Goal: Task Accomplishment & Management: Complete application form

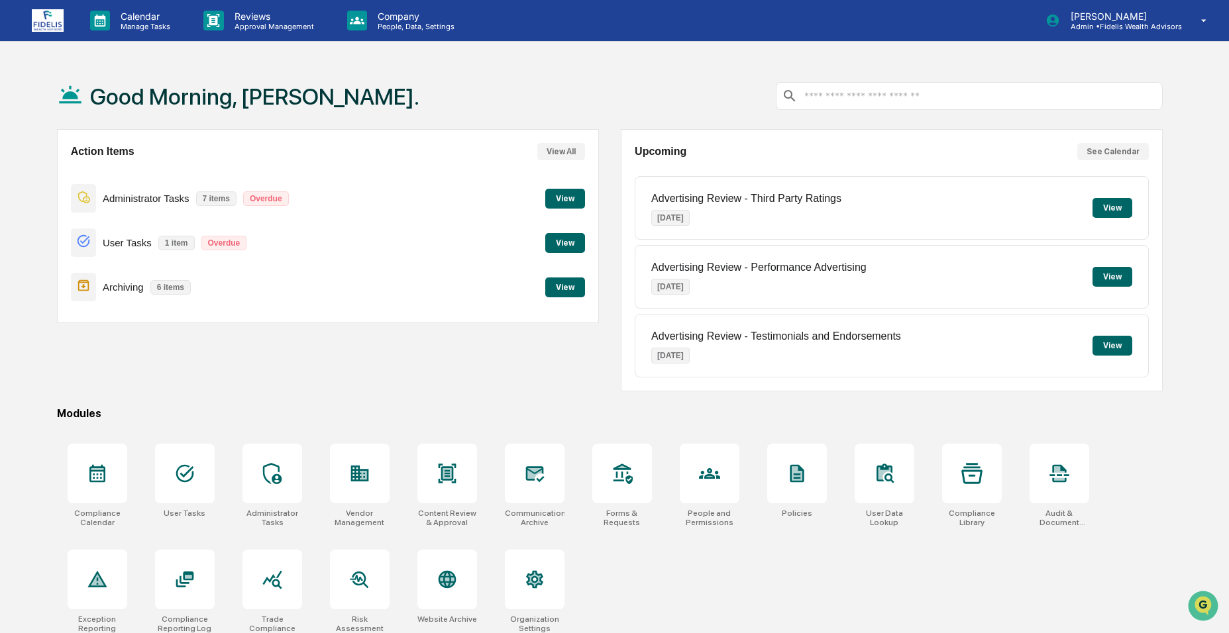
click at [567, 246] on button "View" at bounding box center [565, 243] width 40 height 20
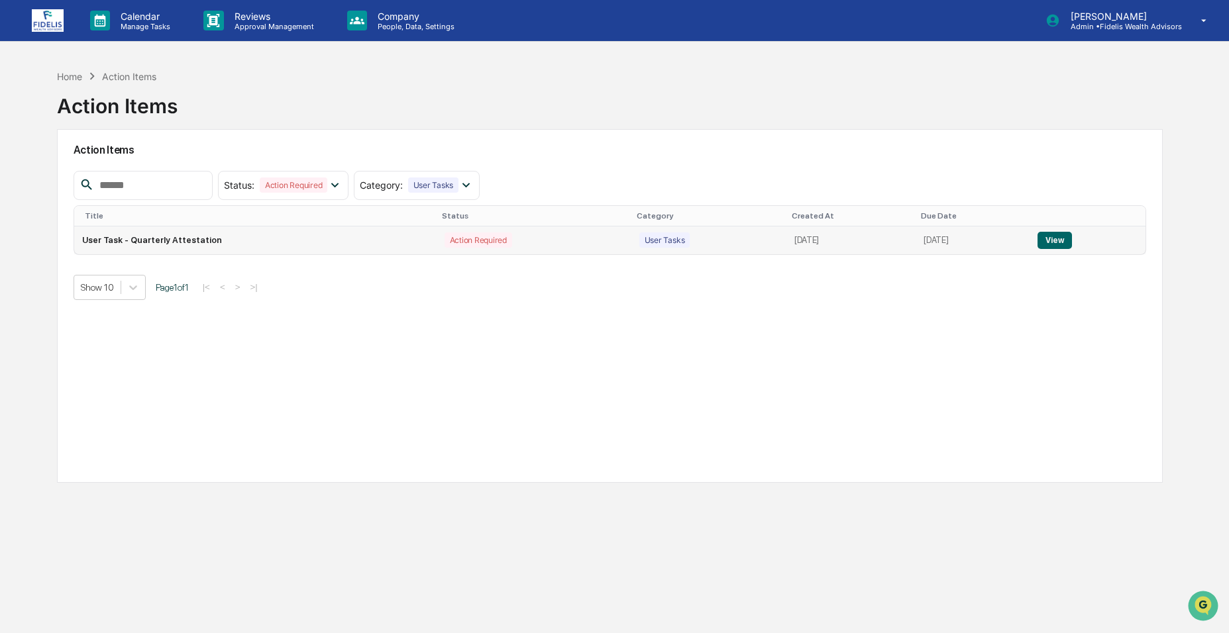
click at [1036, 240] on td "View" at bounding box center [1087, 241] width 116 height 28
click at [1059, 242] on button "View" at bounding box center [1054, 240] width 34 height 17
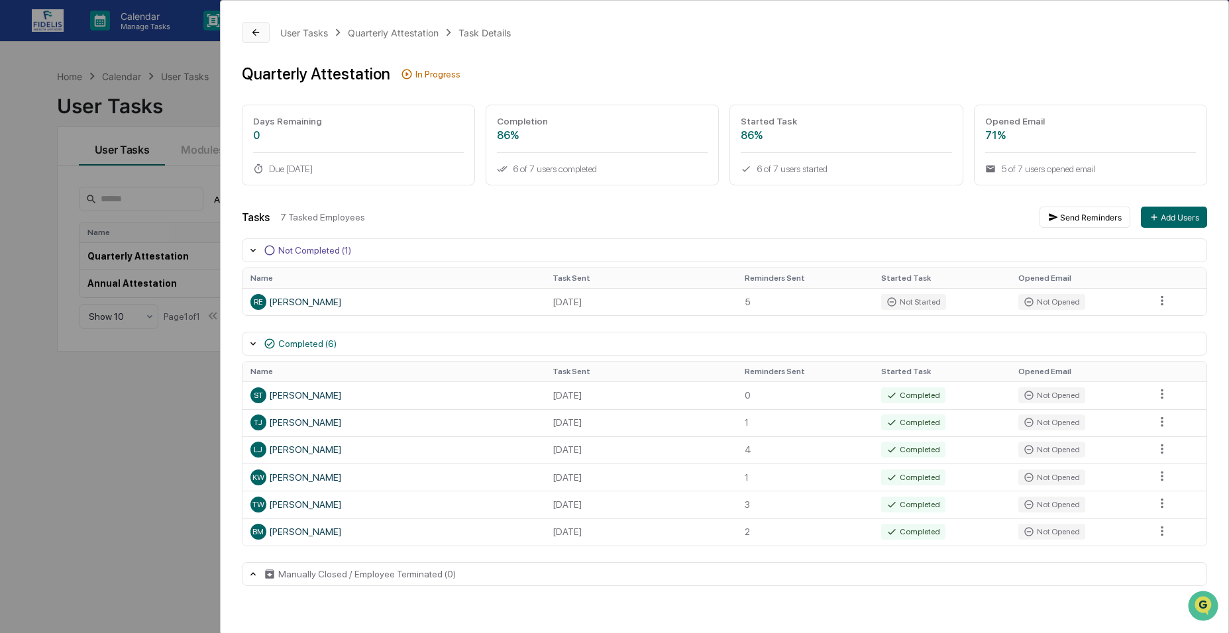
click at [258, 32] on icon at bounding box center [255, 32] width 7 height 7
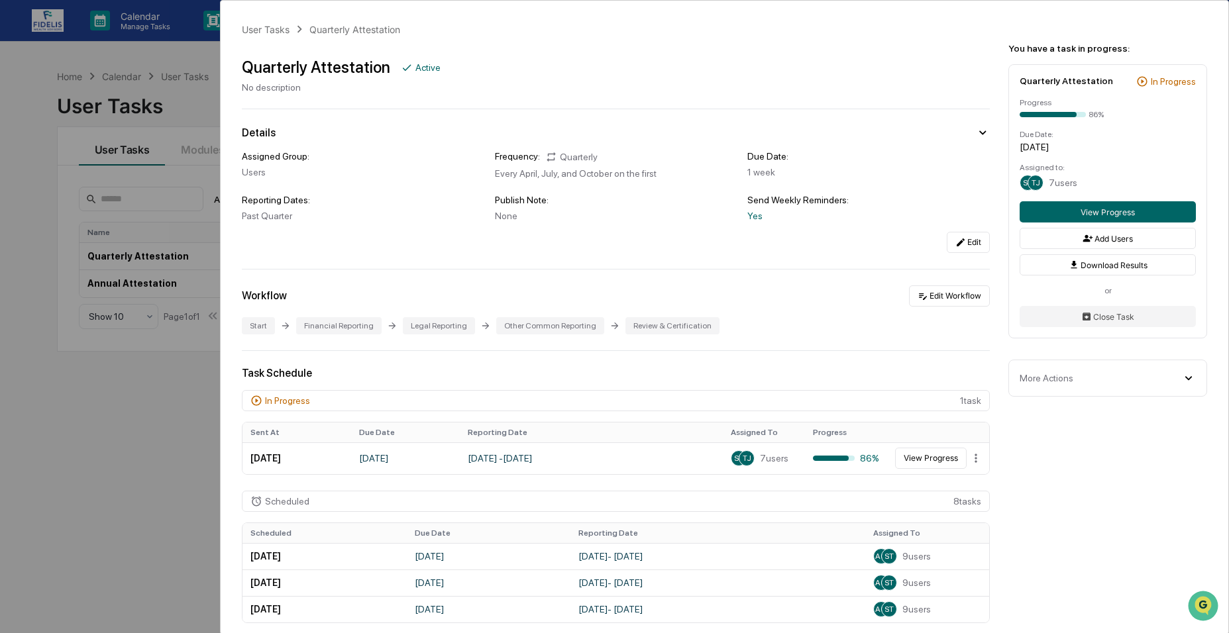
click at [152, 82] on div "User Tasks Quarterly Attestation Quarterly Attestation Active No description De…" at bounding box center [614, 316] width 1229 height 633
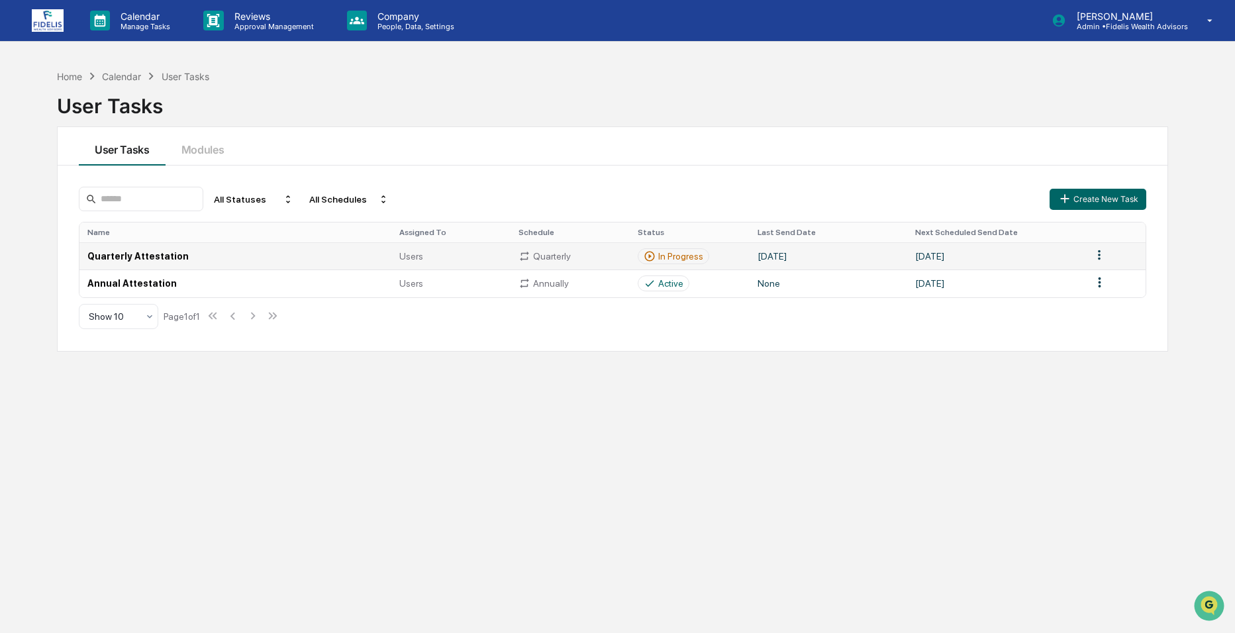
click at [1100, 258] on html "Calendar Manage Tasks Reviews Approval Management Company People, Data, Setting…" at bounding box center [617, 316] width 1235 height 633
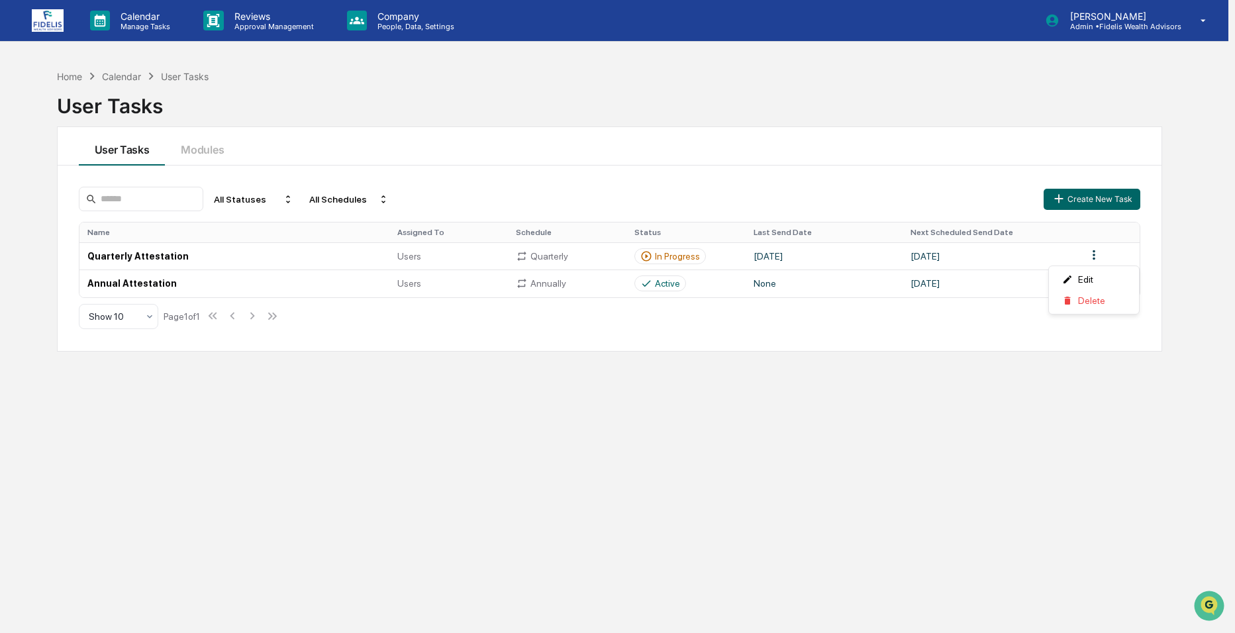
click at [794, 425] on html "Calendar Manage Tasks Reviews Approval Management Company People, Data, Setting…" at bounding box center [617, 316] width 1235 height 633
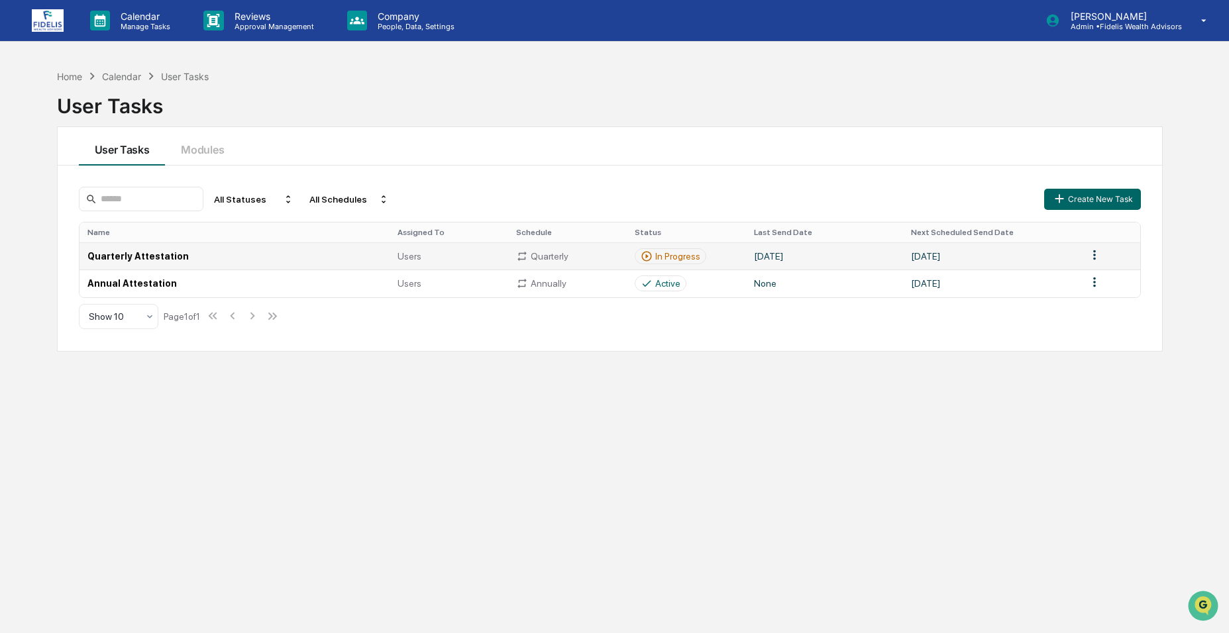
click at [136, 258] on td "Quarterly Attestation" at bounding box center [234, 255] width 310 height 27
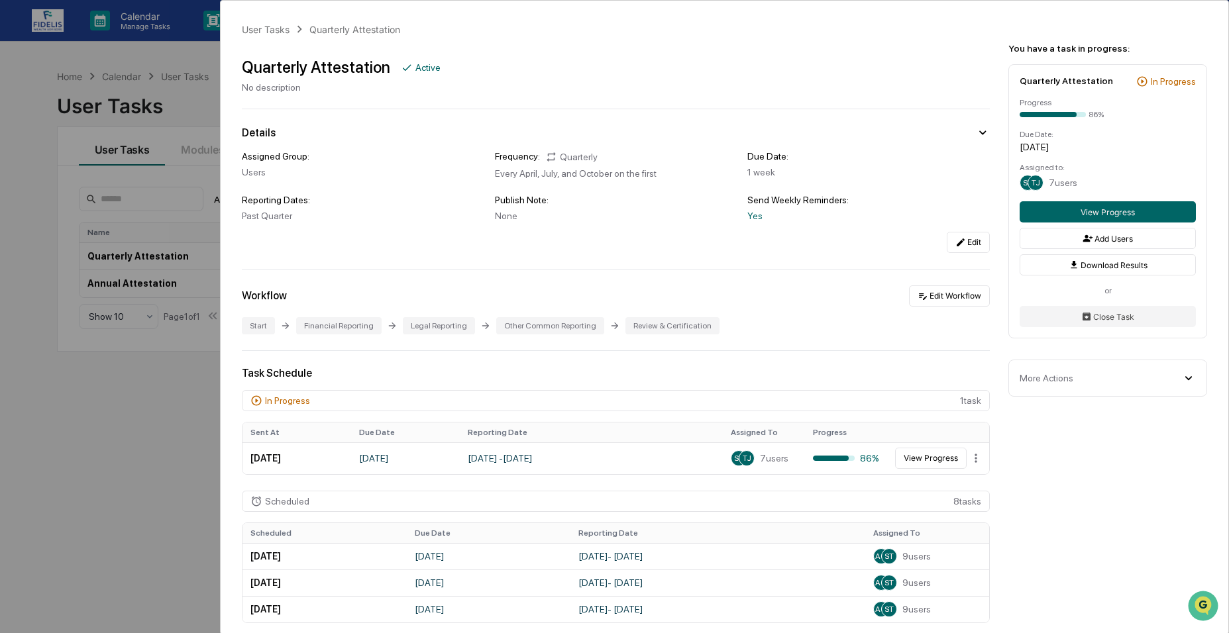
click at [54, 119] on div "User Tasks Quarterly Attestation Quarterly Attestation Active No description De…" at bounding box center [614, 316] width 1229 height 633
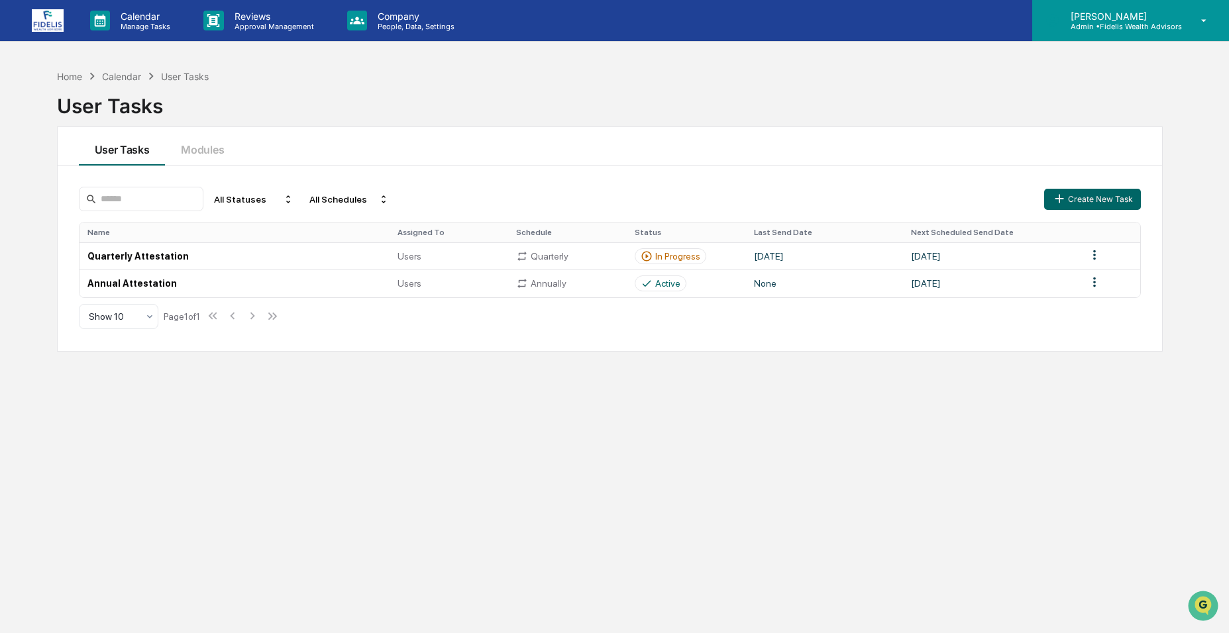
click at [1104, 36] on div "[PERSON_NAME] Admin • Fidelis Wealth Advisors" at bounding box center [1130, 20] width 197 height 41
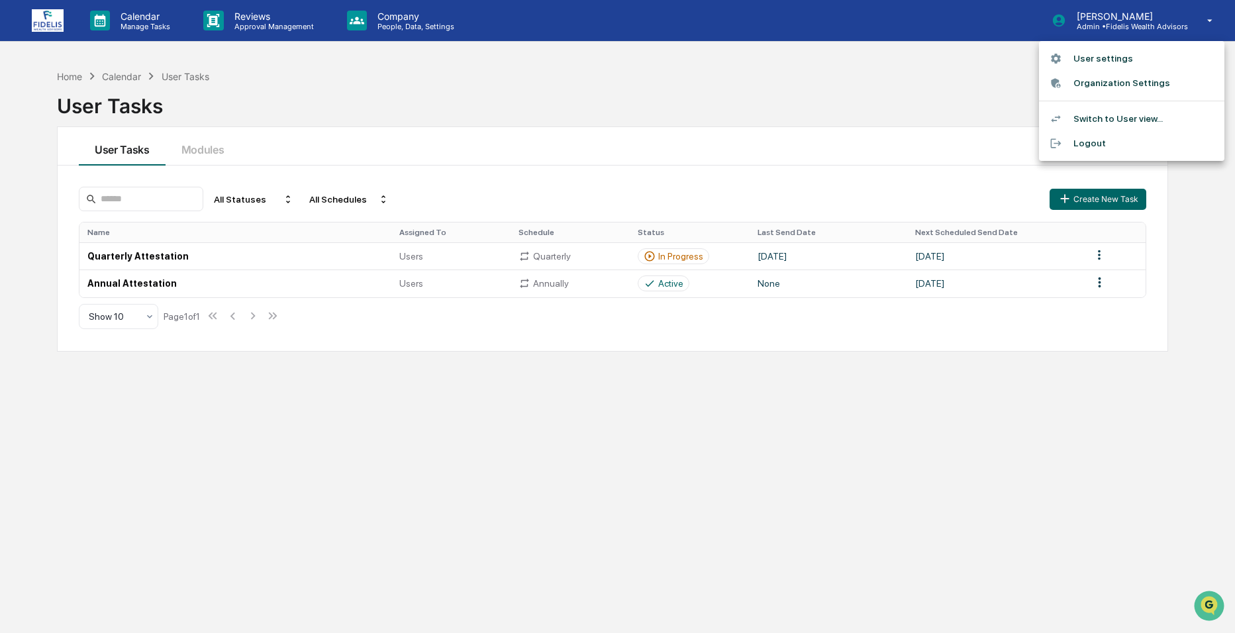
click at [1084, 118] on li "Switch to User view..." at bounding box center [1131, 119] width 185 height 25
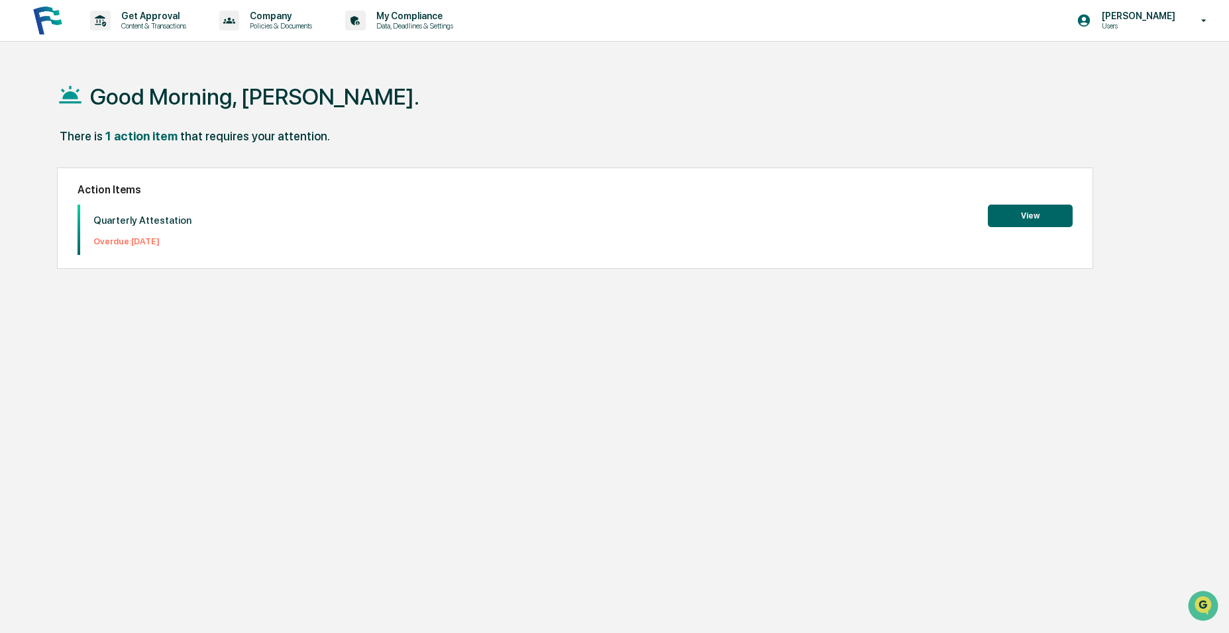
click at [1011, 221] on button "View" at bounding box center [1030, 216] width 85 height 23
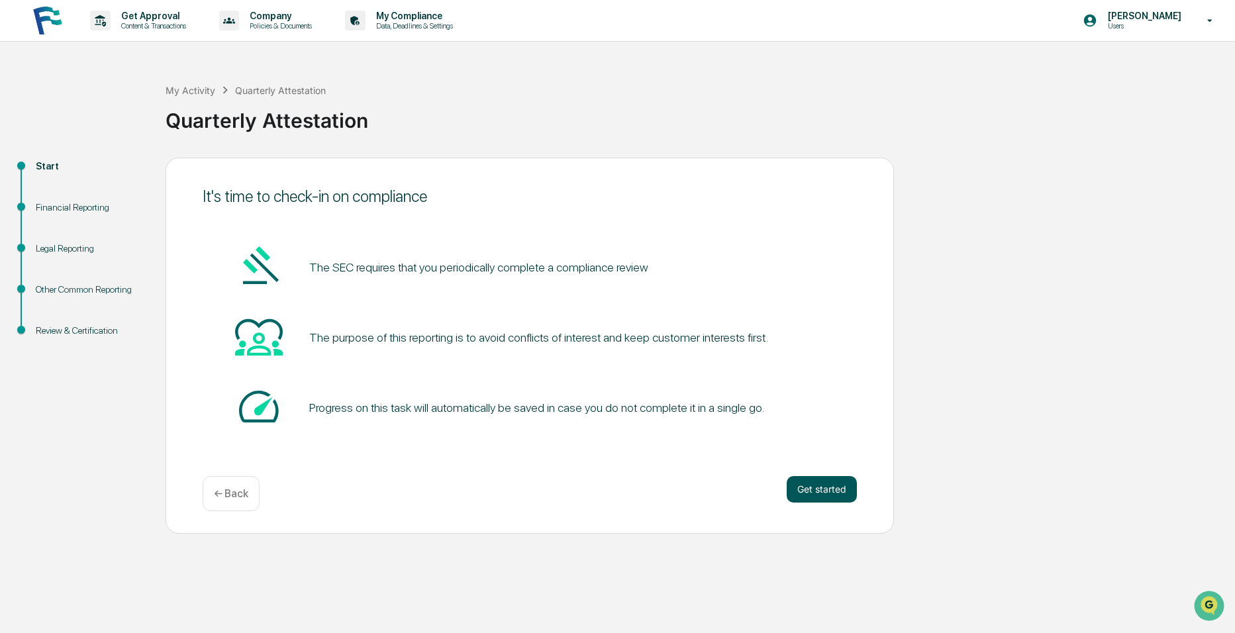
click at [817, 487] on button "Get started" at bounding box center [822, 489] width 70 height 26
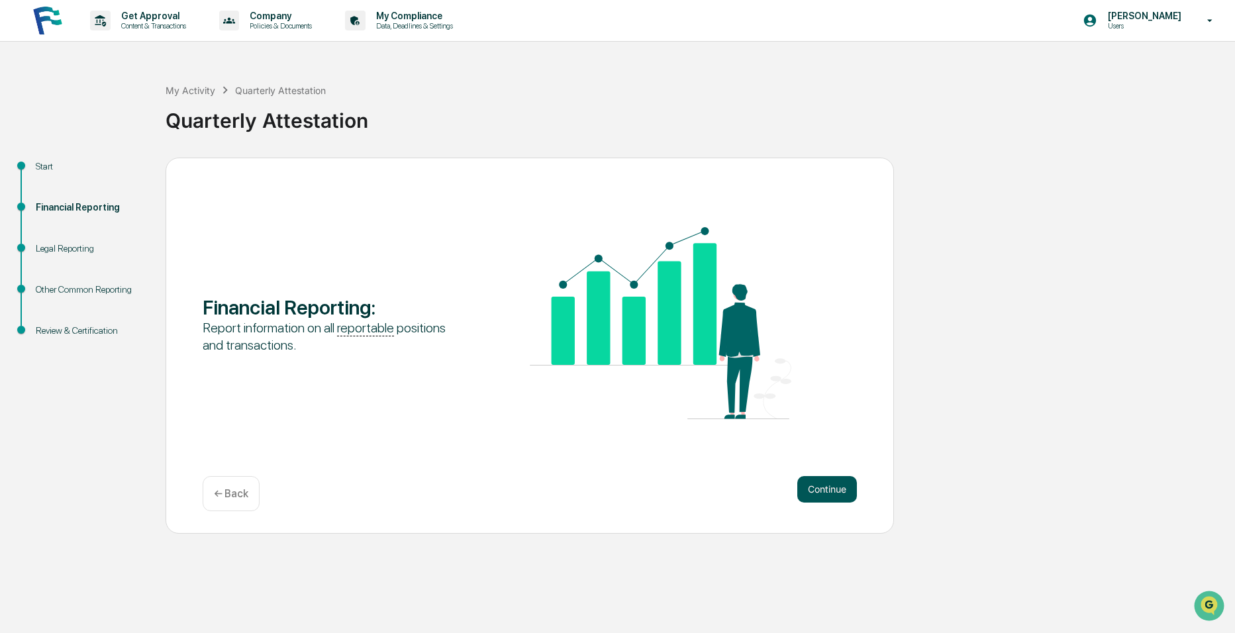
click at [817, 488] on button "Continue" at bounding box center [828, 489] width 60 height 26
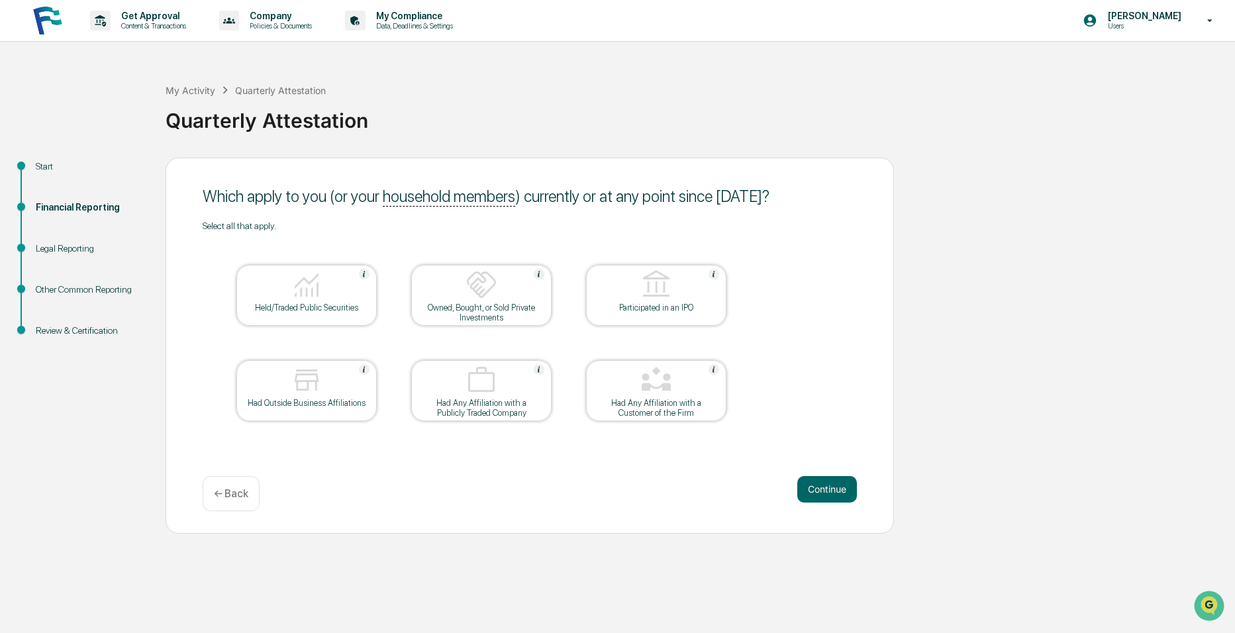
click at [211, 488] on div "← Back" at bounding box center [231, 493] width 57 height 35
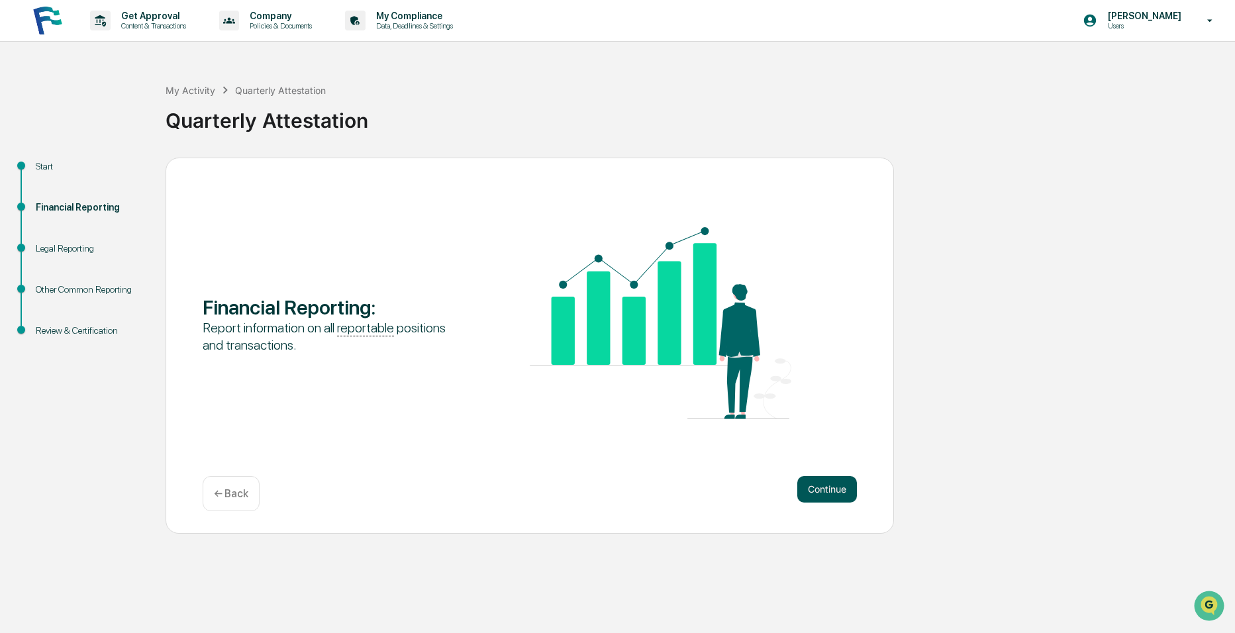
click at [814, 497] on button "Continue" at bounding box center [828, 489] width 60 height 26
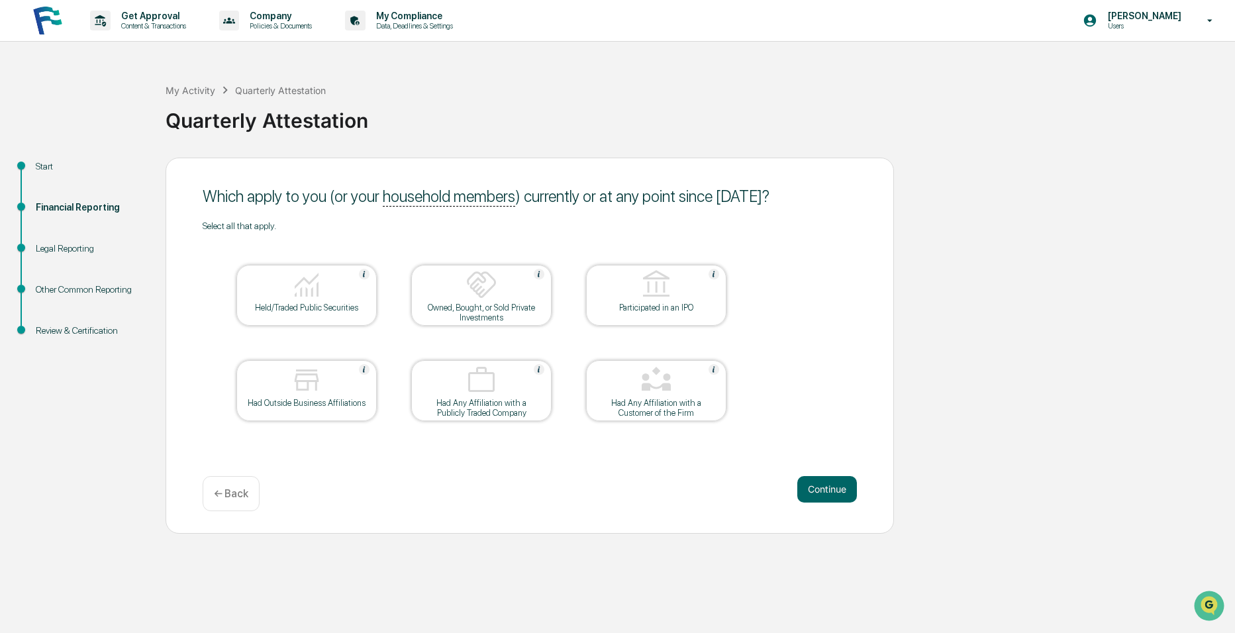
click at [343, 303] on div "Held/Traded Public Securities" at bounding box center [306, 308] width 119 height 10
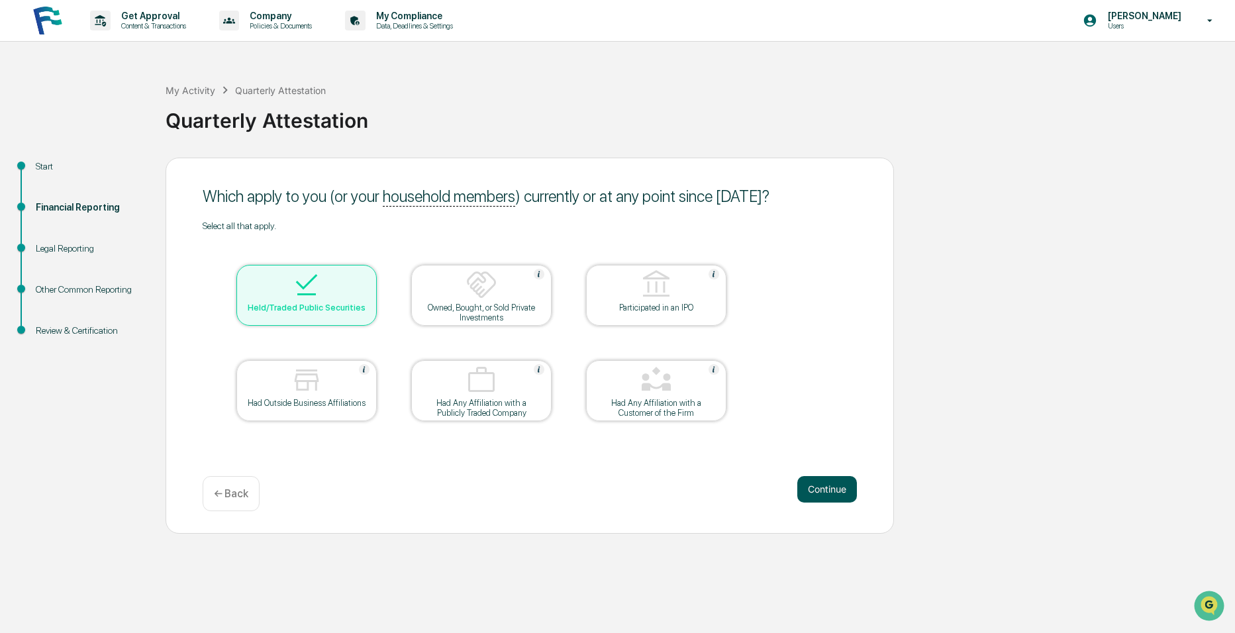
click at [833, 491] on button "Continue" at bounding box center [828, 489] width 60 height 26
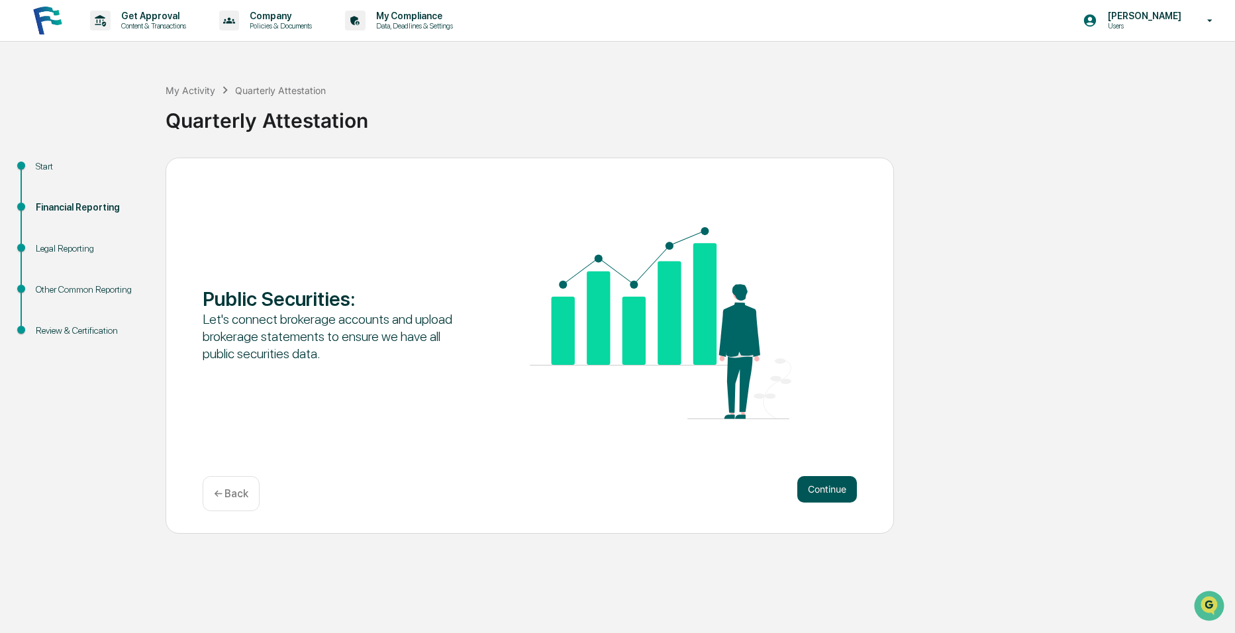
click at [821, 488] on button "Continue" at bounding box center [828, 489] width 60 height 26
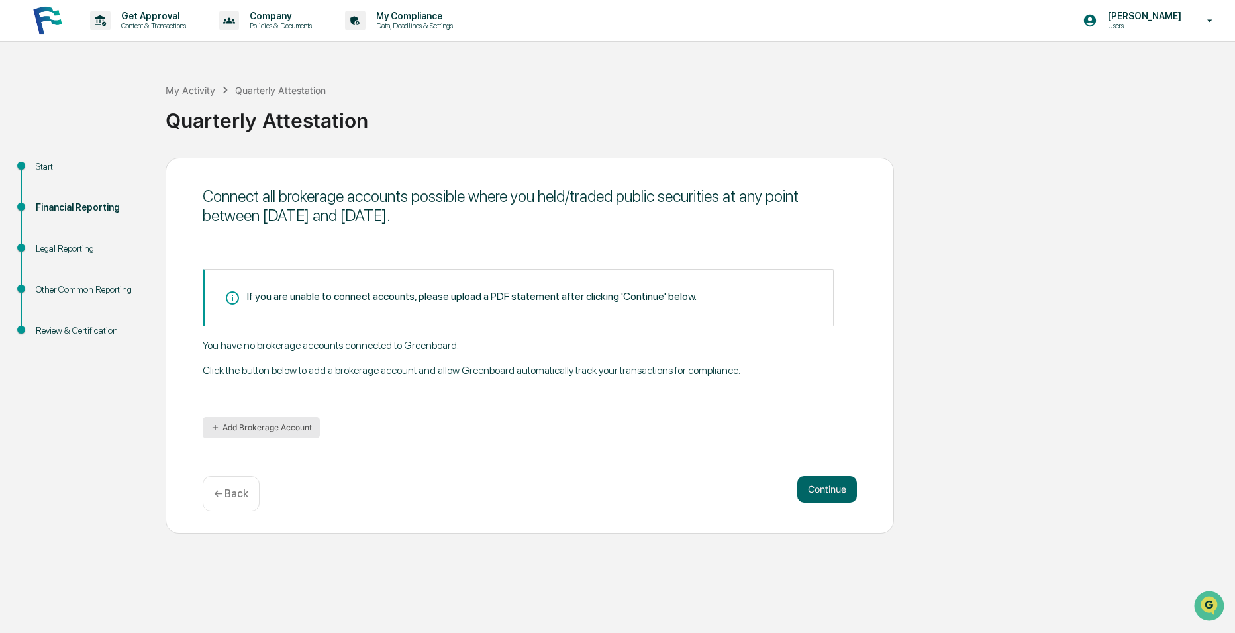
click at [284, 426] on button "Add Brokerage Account" at bounding box center [261, 427] width 117 height 21
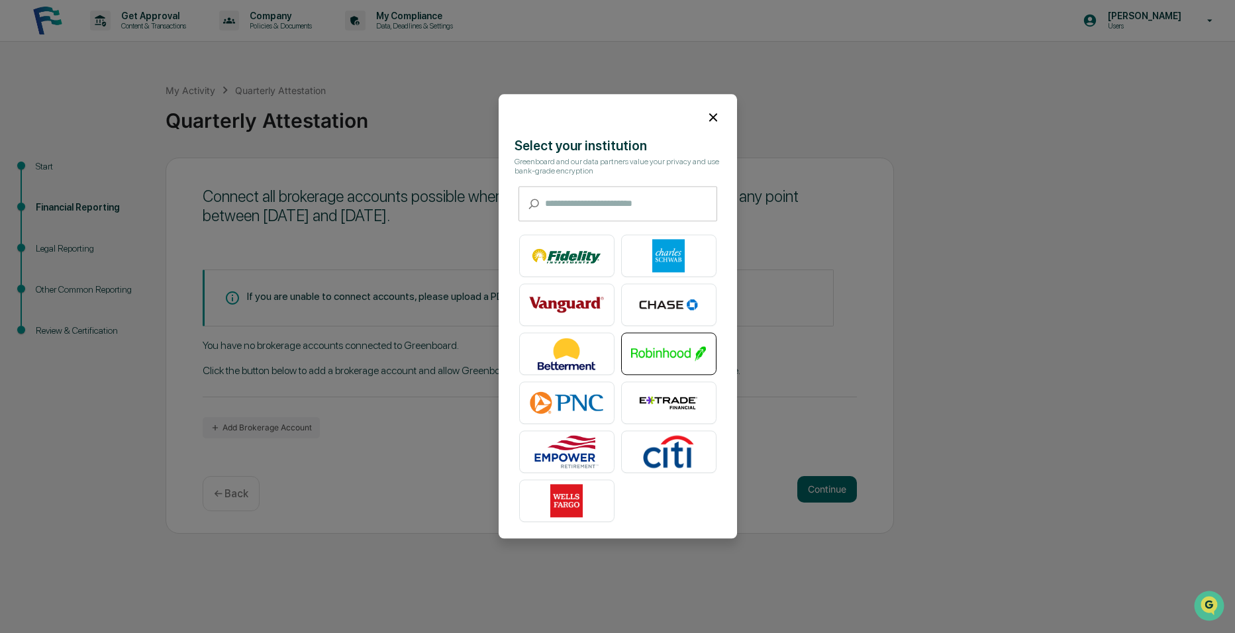
click at [663, 350] on img at bounding box center [669, 354] width 76 height 33
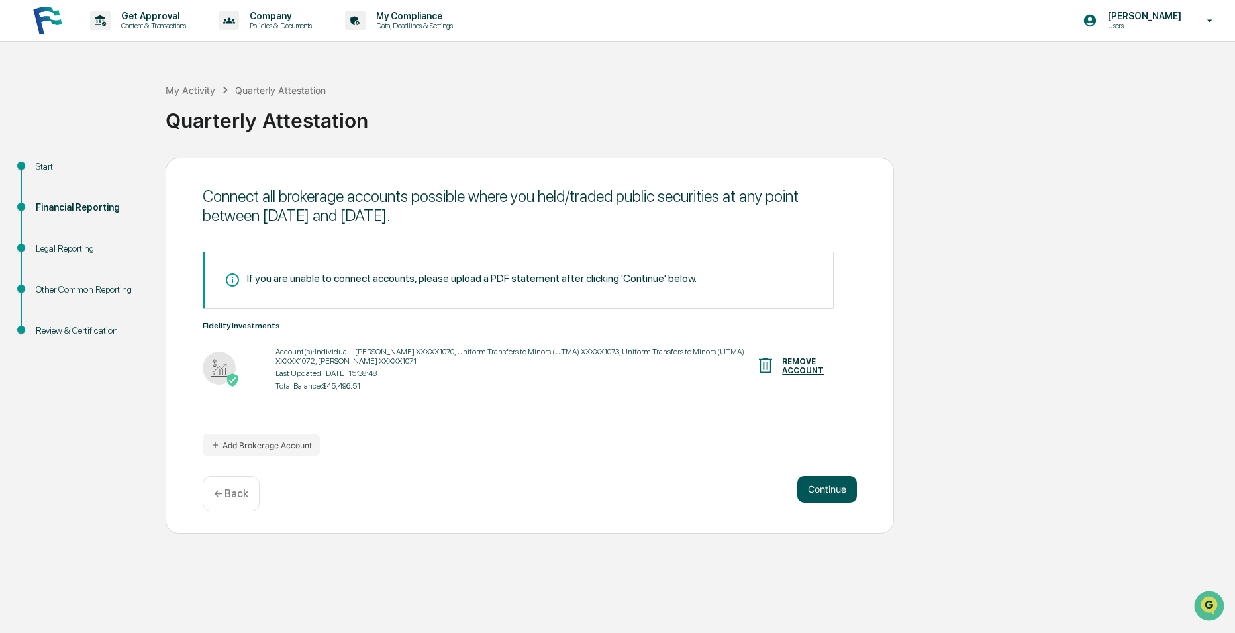
click at [806, 484] on button "Continue" at bounding box center [828, 489] width 60 height 26
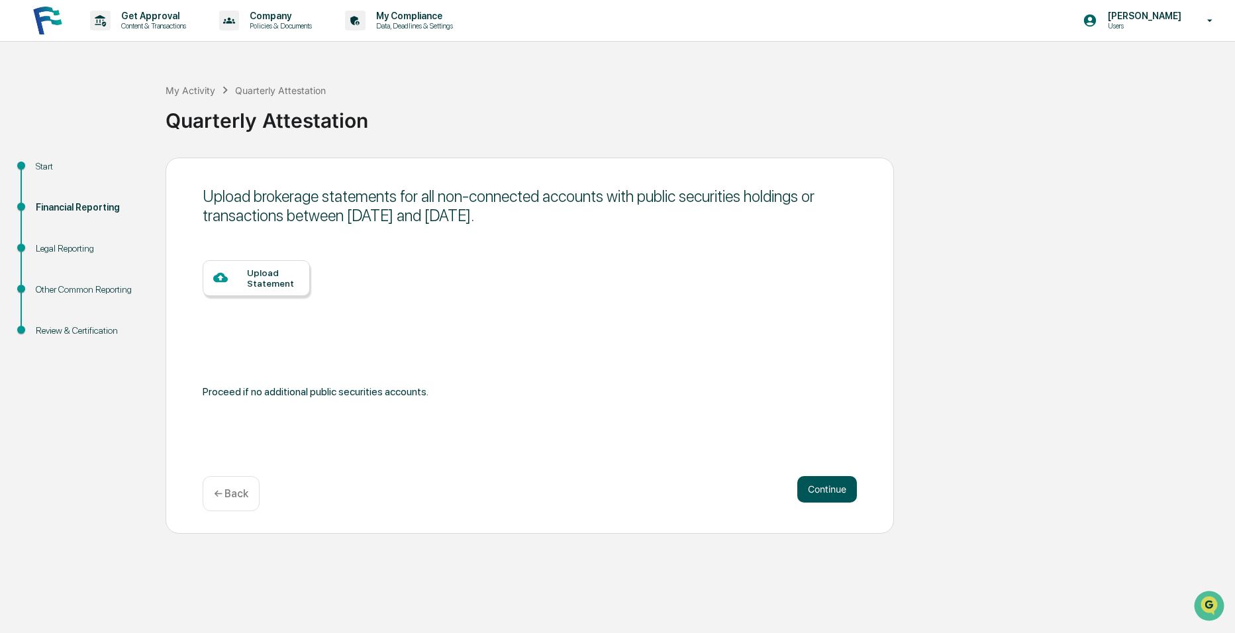
click at [817, 486] on button "Continue" at bounding box center [828, 489] width 60 height 26
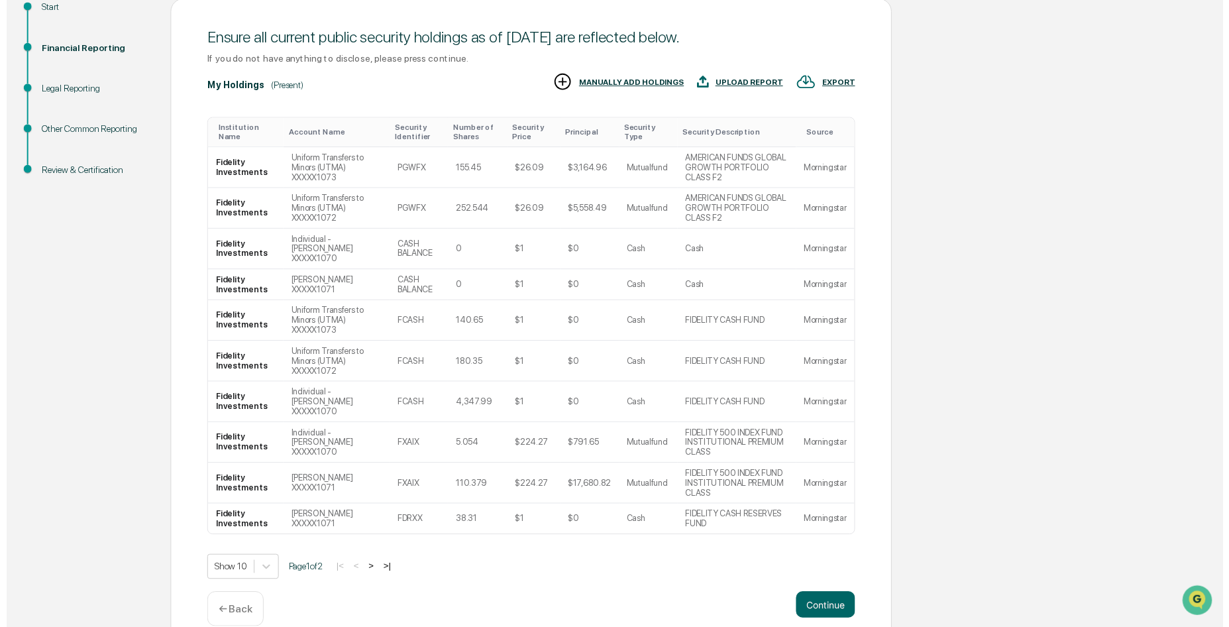
scroll to position [161, 0]
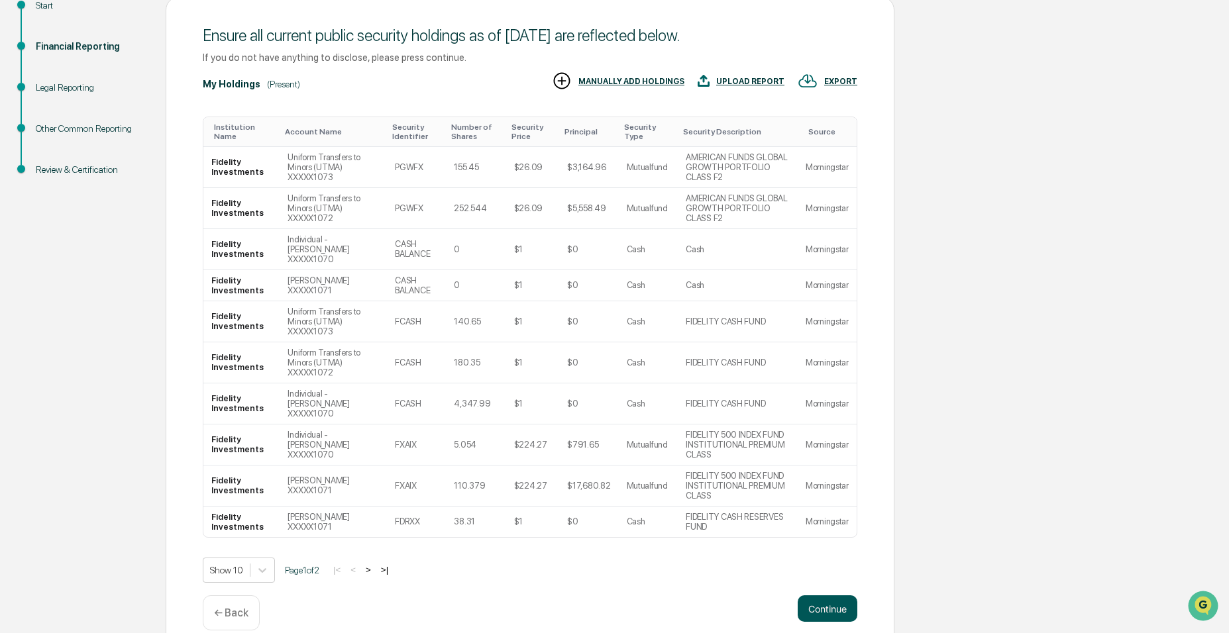
click at [808, 595] on button "Continue" at bounding box center [828, 608] width 60 height 26
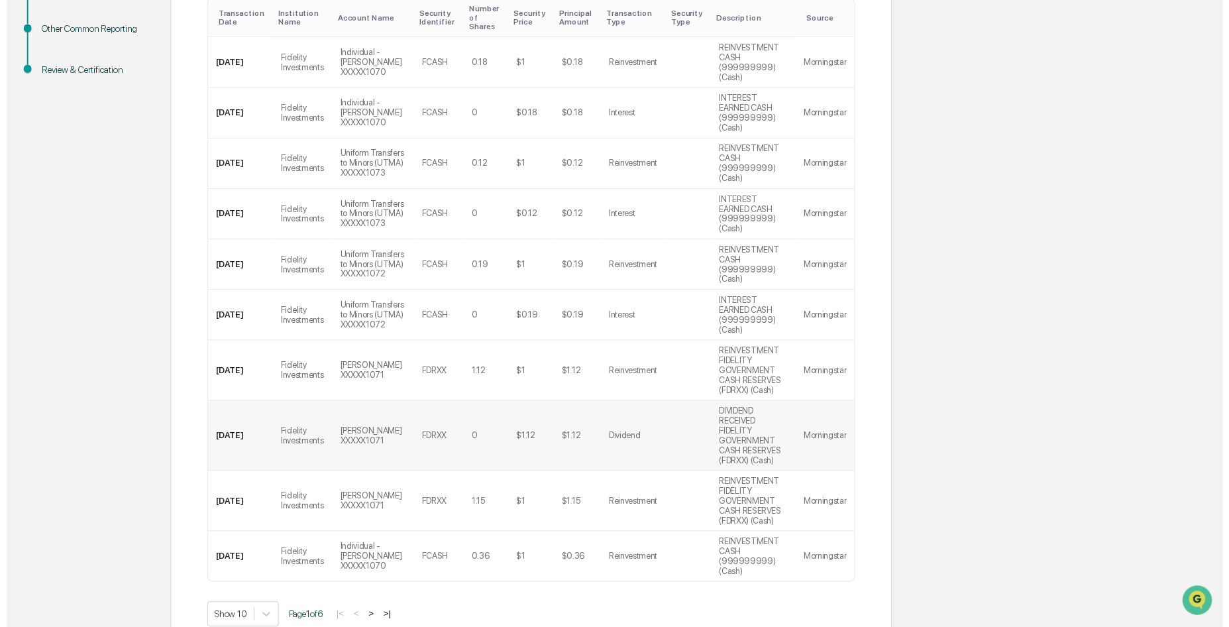
scroll to position [261, 0]
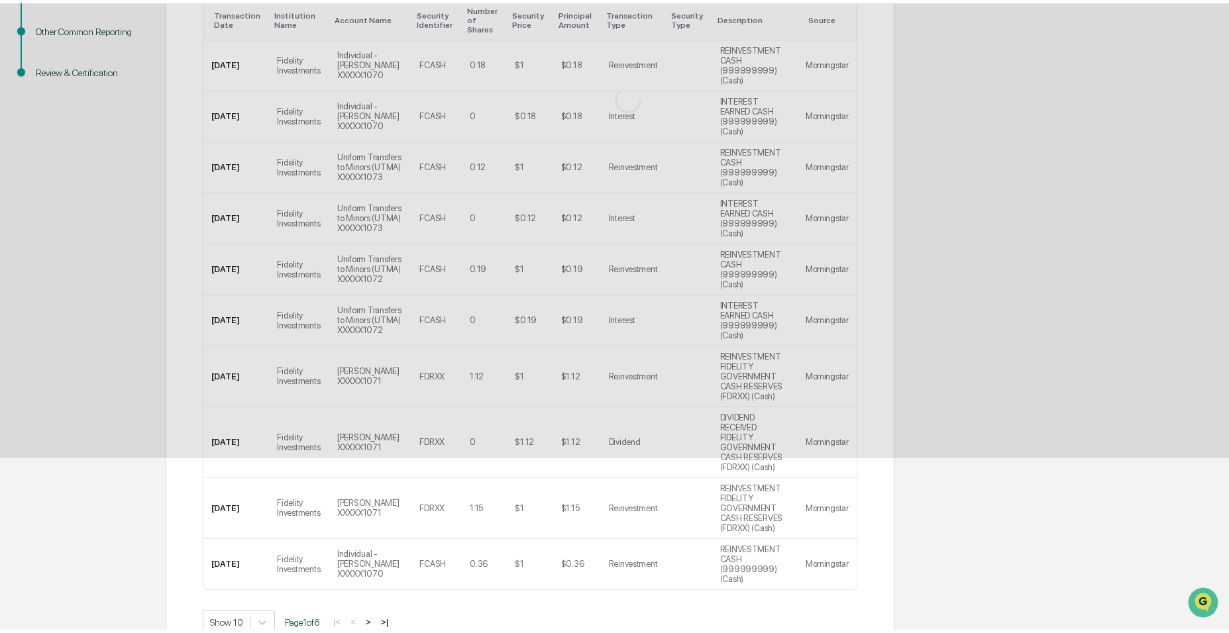
scroll to position [0, 0]
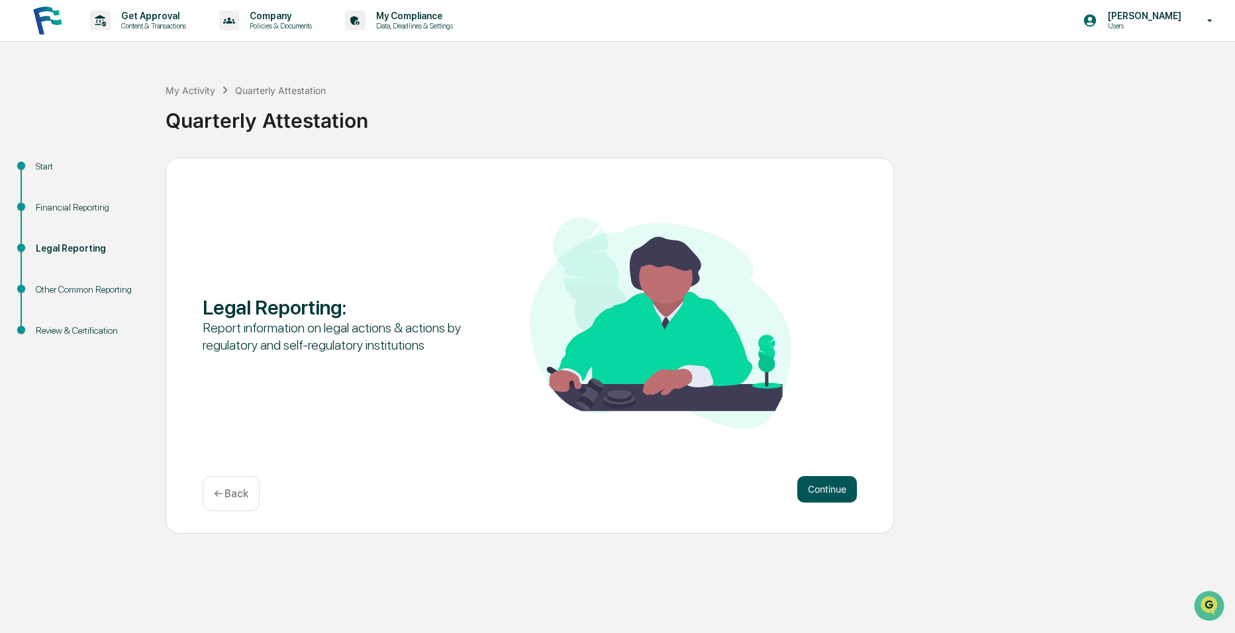
click at [814, 486] on button "Continue" at bounding box center [828, 489] width 60 height 26
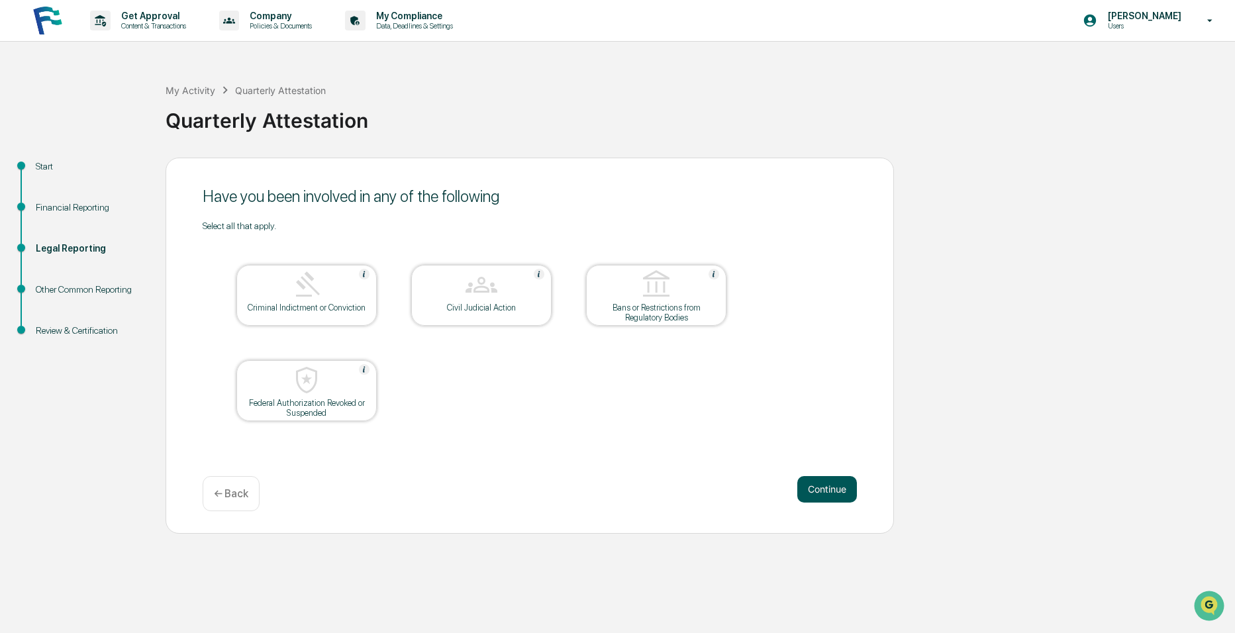
click at [814, 499] on button "Continue" at bounding box center [828, 489] width 60 height 26
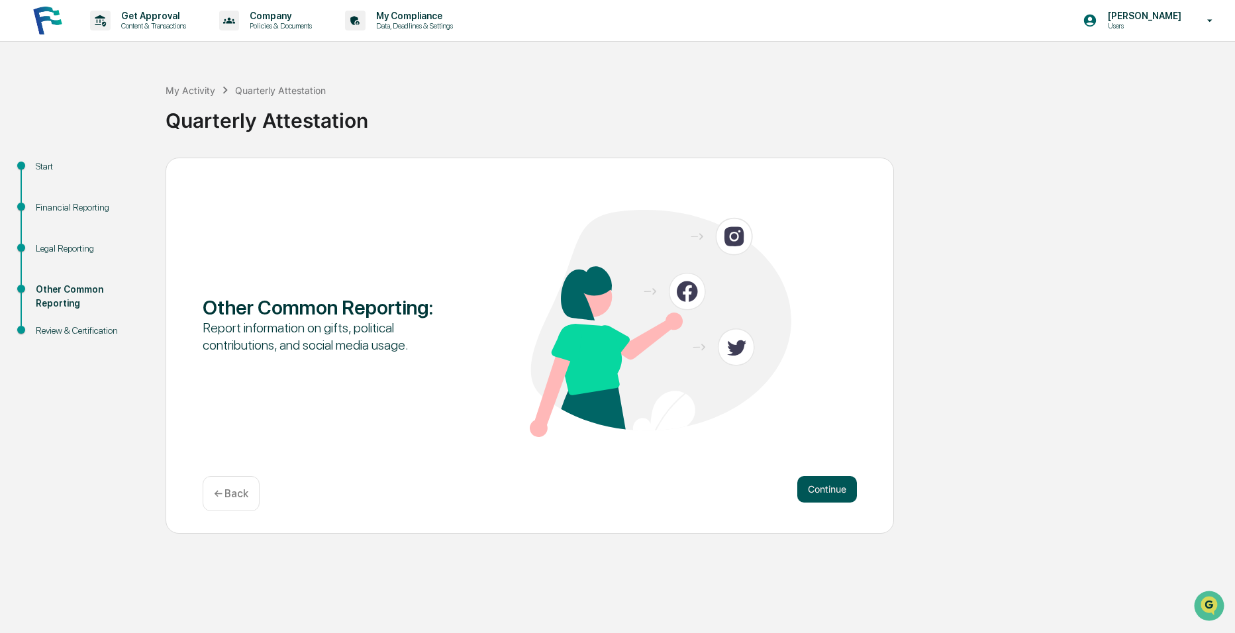
click at [818, 490] on button "Continue" at bounding box center [828, 489] width 60 height 26
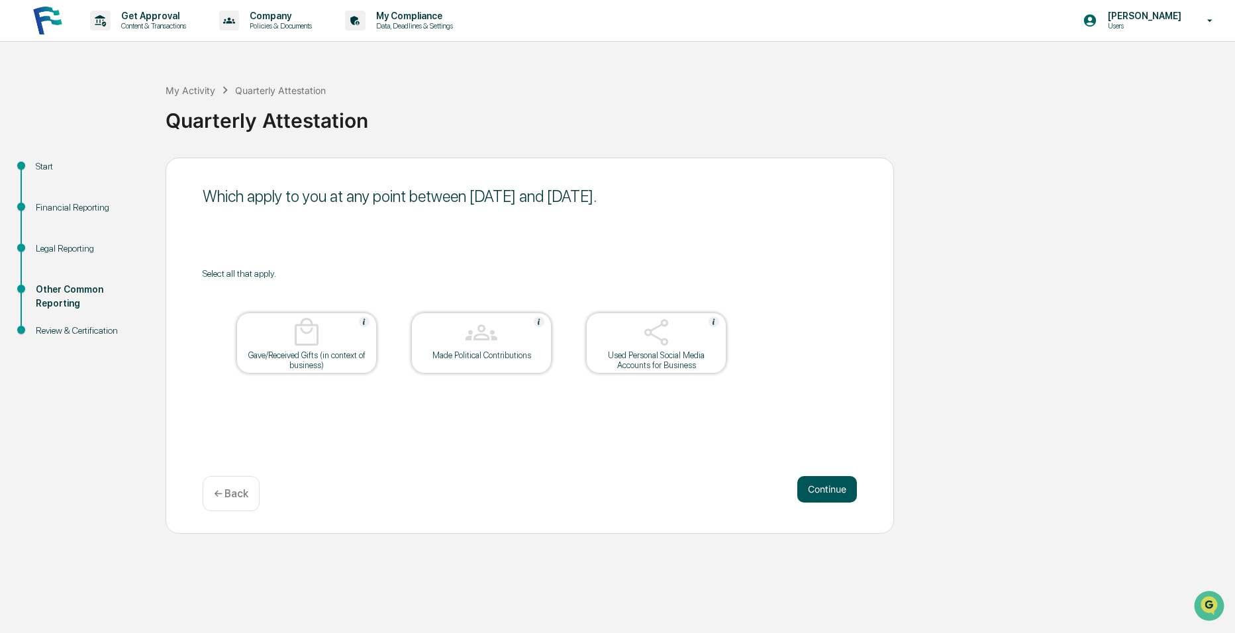
click at [818, 488] on button "Continue" at bounding box center [828, 489] width 60 height 26
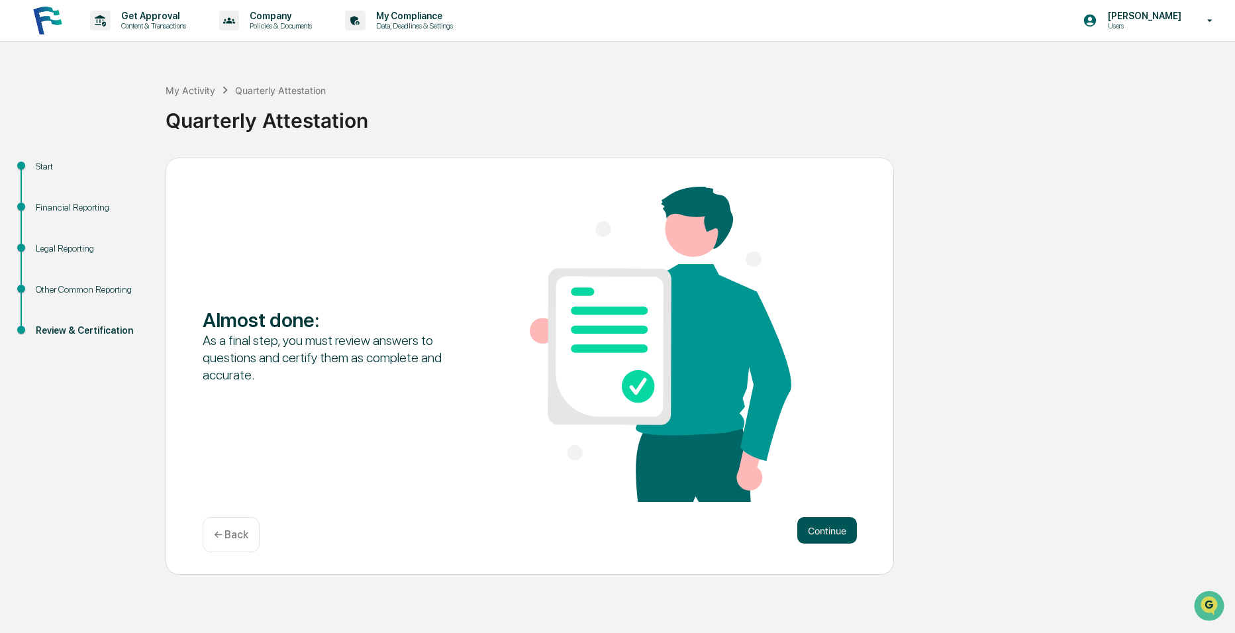
click at [815, 531] on button "Continue" at bounding box center [828, 530] width 60 height 26
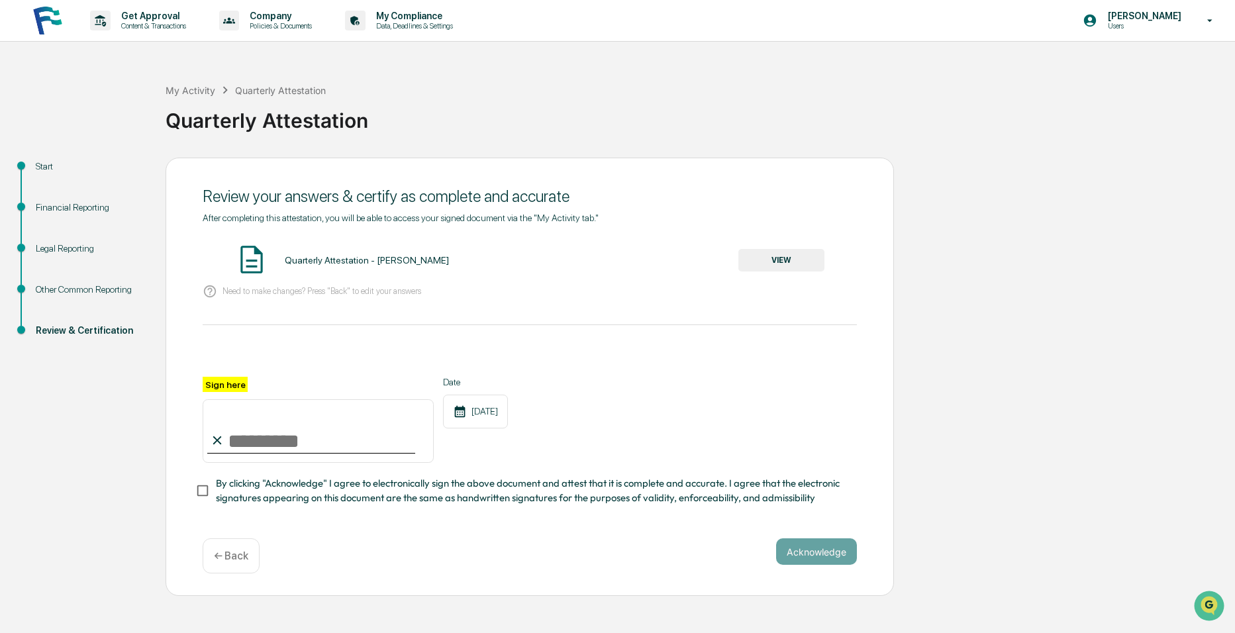
click at [235, 450] on input "Sign here" at bounding box center [318, 431] width 231 height 64
type input "**********"
click at [813, 556] on button "Acknowledge" at bounding box center [816, 552] width 81 height 26
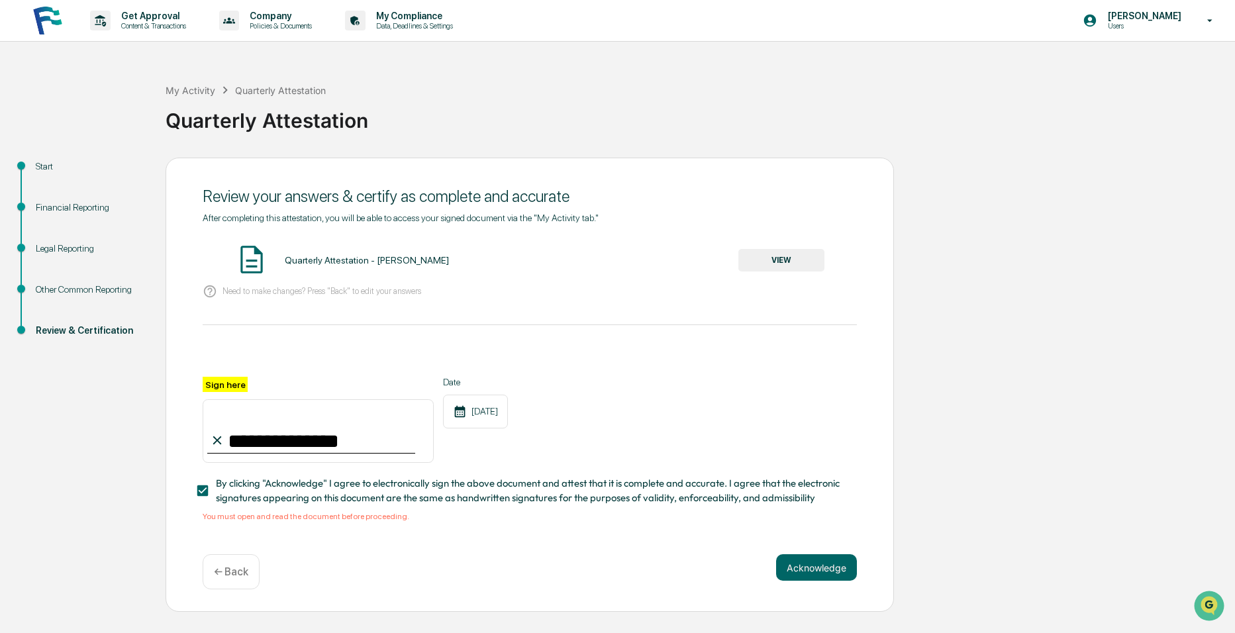
click at [833, 258] on div "Quarterly Attestation - [PERSON_NAME] VIEW" at bounding box center [530, 260] width 654 height 35
click at [783, 259] on button "VIEW" at bounding box center [782, 260] width 86 height 23
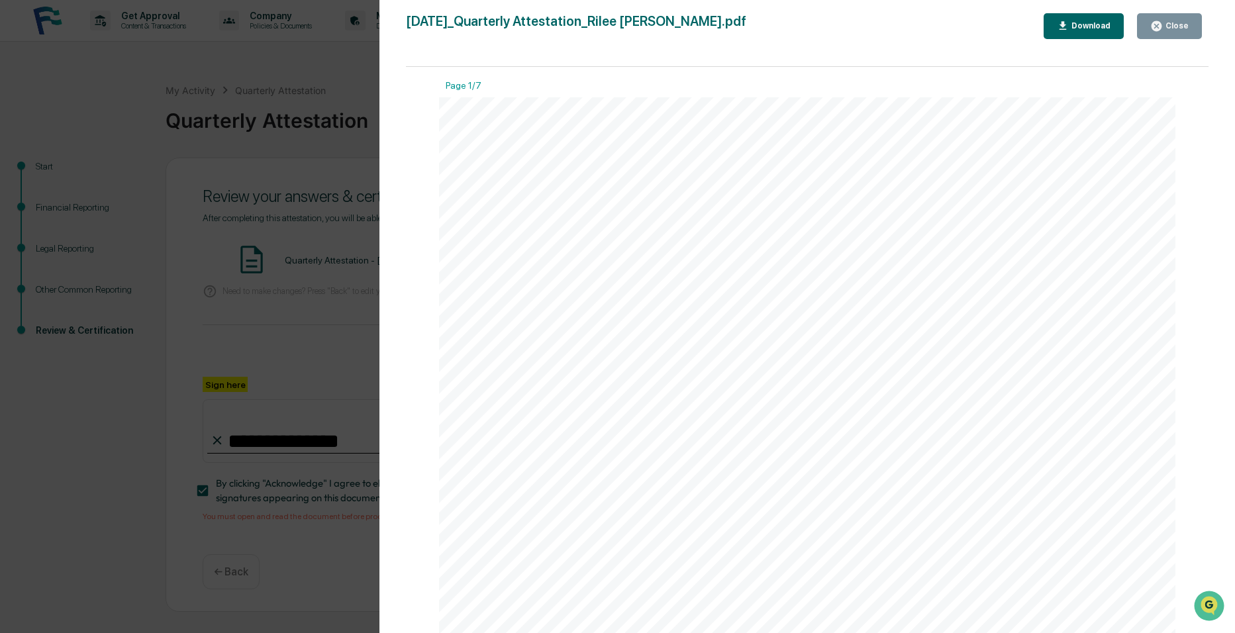
click at [1165, 26] on div "Close" at bounding box center [1176, 25] width 26 height 9
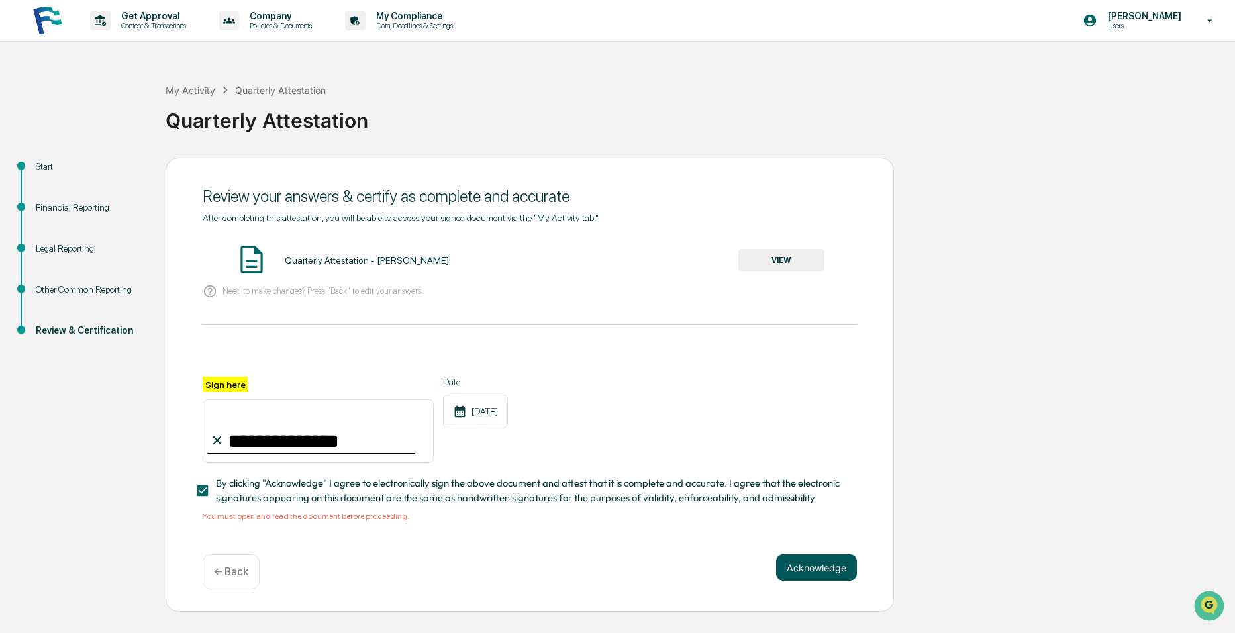
click at [822, 579] on button "Acknowledge" at bounding box center [816, 567] width 81 height 26
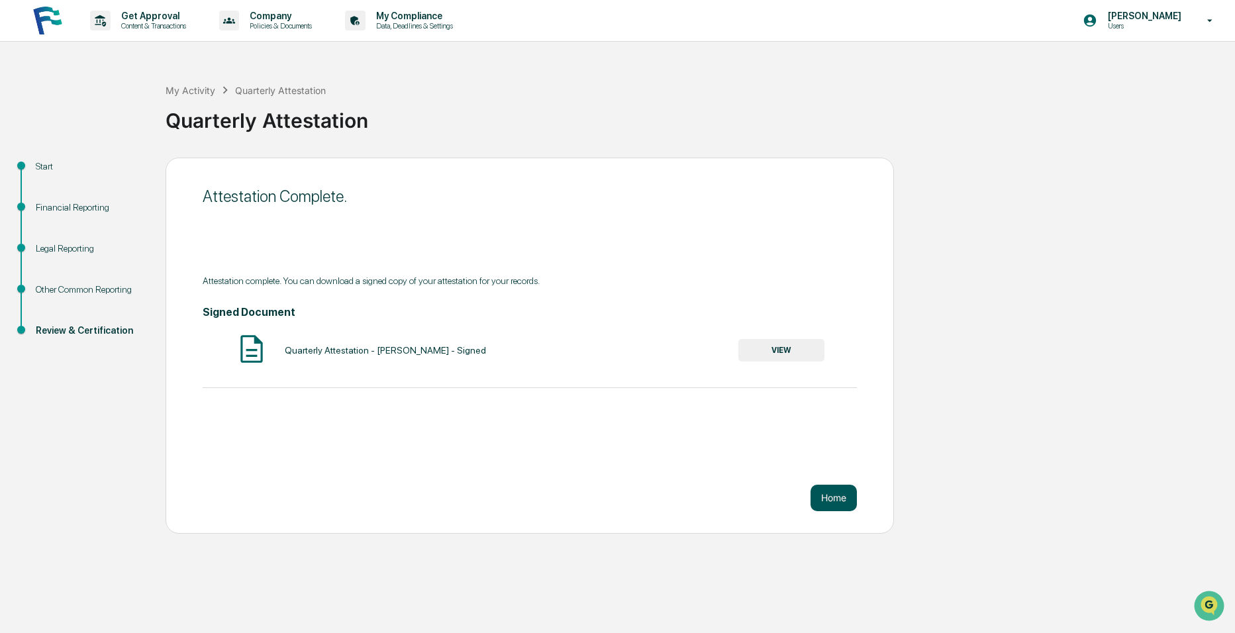
click at [830, 499] on button "Home" at bounding box center [834, 498] width 46 height 26
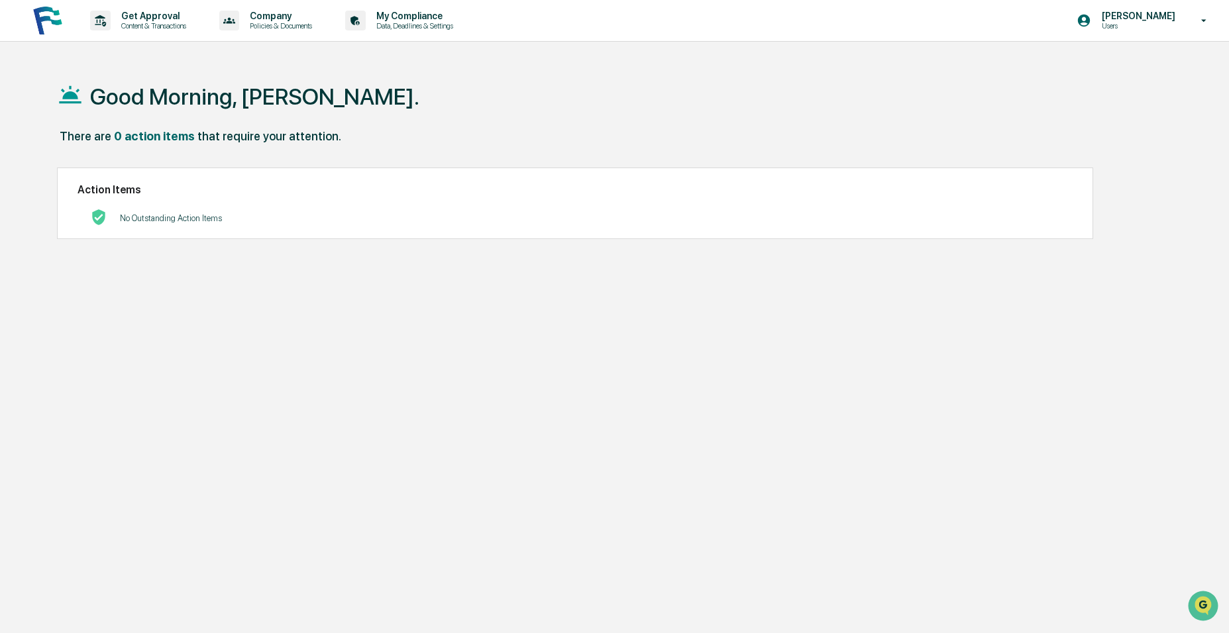
click at [46, 30] on img at bounding box center [48, 21] width 32 height 32
click at [1136, 24] on p "Users" at bounding box center [1136, 25] width 91 height 9
drag, startPoint x: 1114, startPoint y: 70, endPoint x: 1114, endPoint y: 62, distance: 7.9
click at [1114, 66] on li "Switch to Admin view..." at bounding box center [1131, 67] width 185 height 25
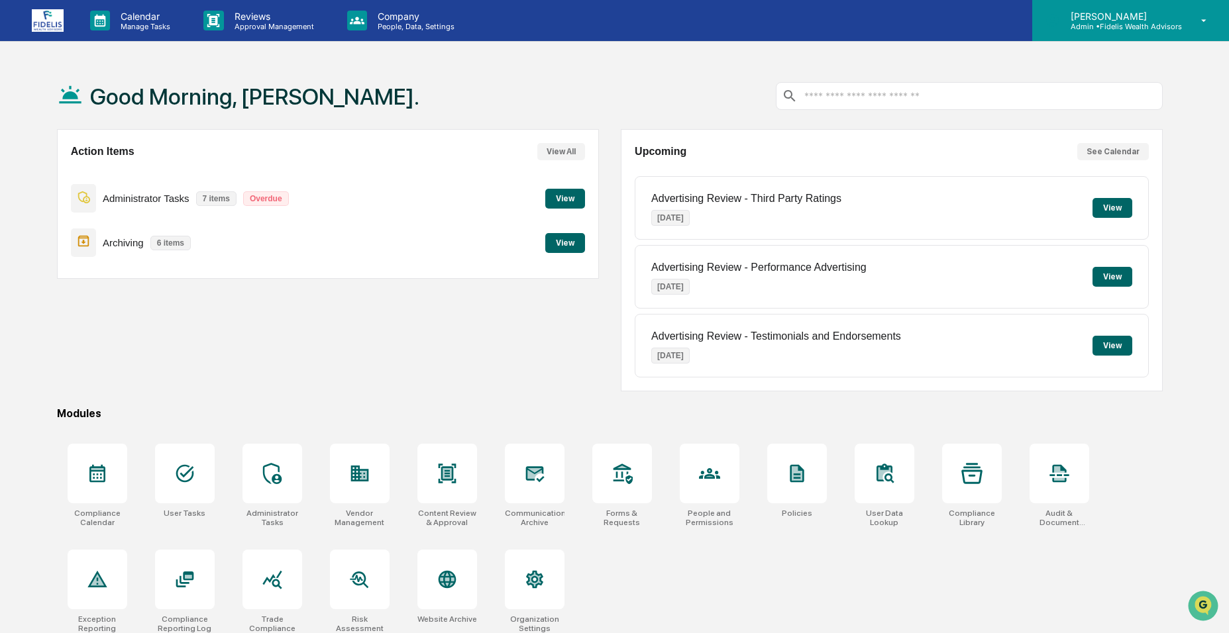
click at [1087, 17] on p "[PERSON_NAME]" at bounding box center [1121, 16] width 122 height 11
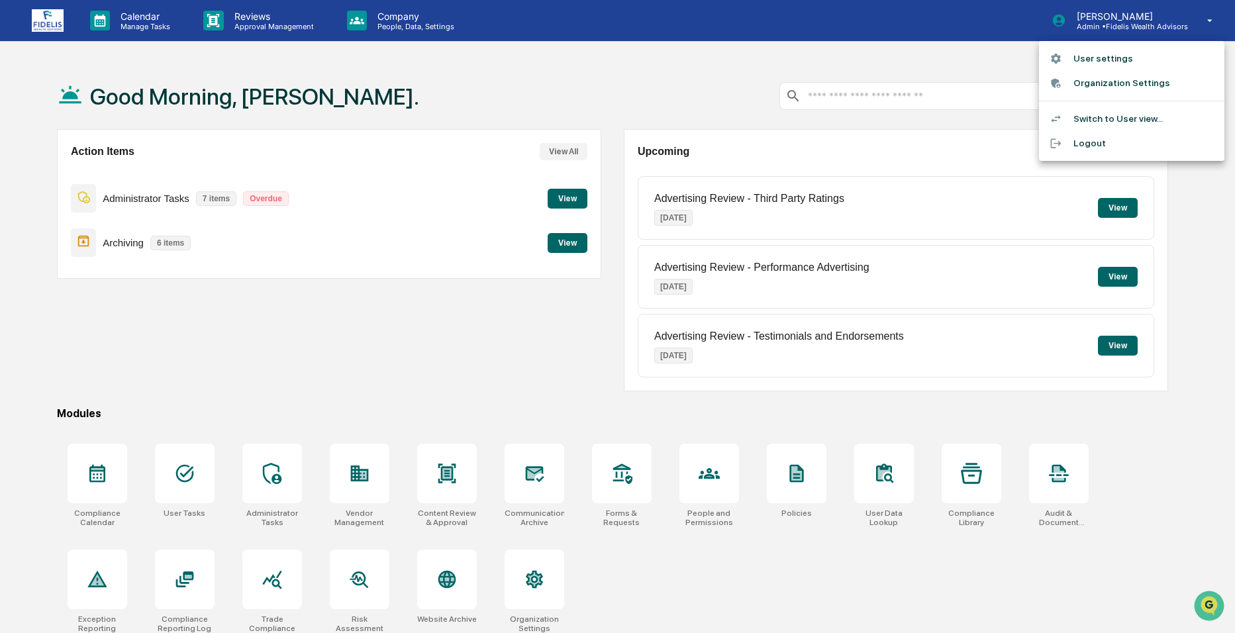
click at [85, 485] on div at bounding box center [617, 316] width 1235 height 633
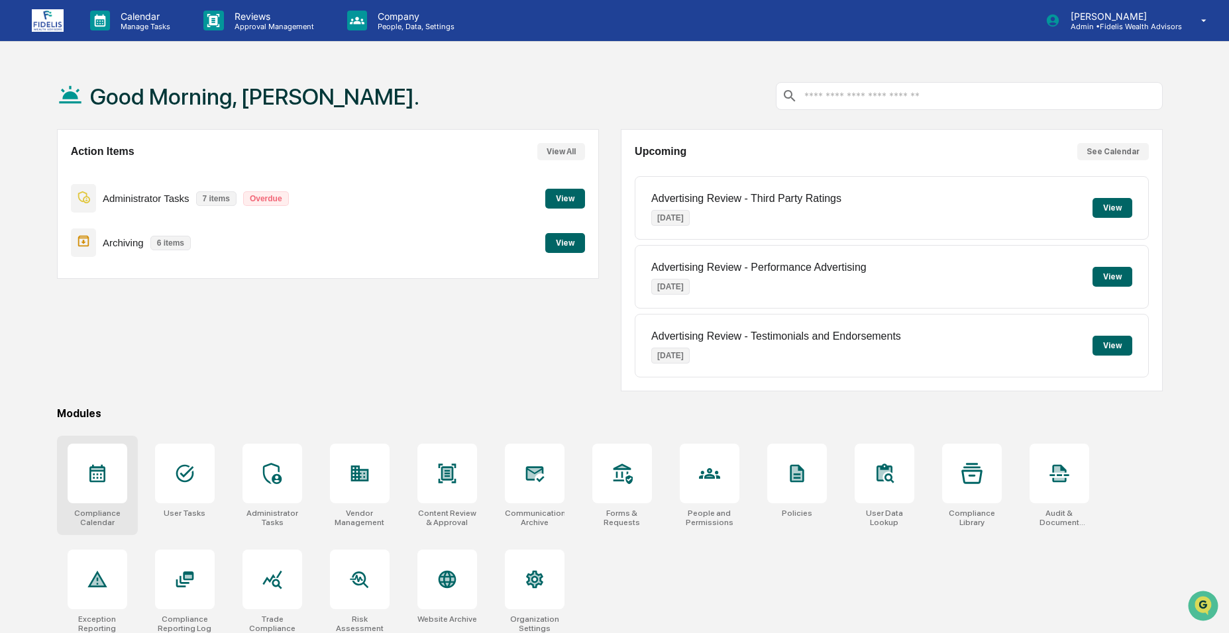
click at [99, 476] on icon at bounding box center [97, 473] width 21 height 21
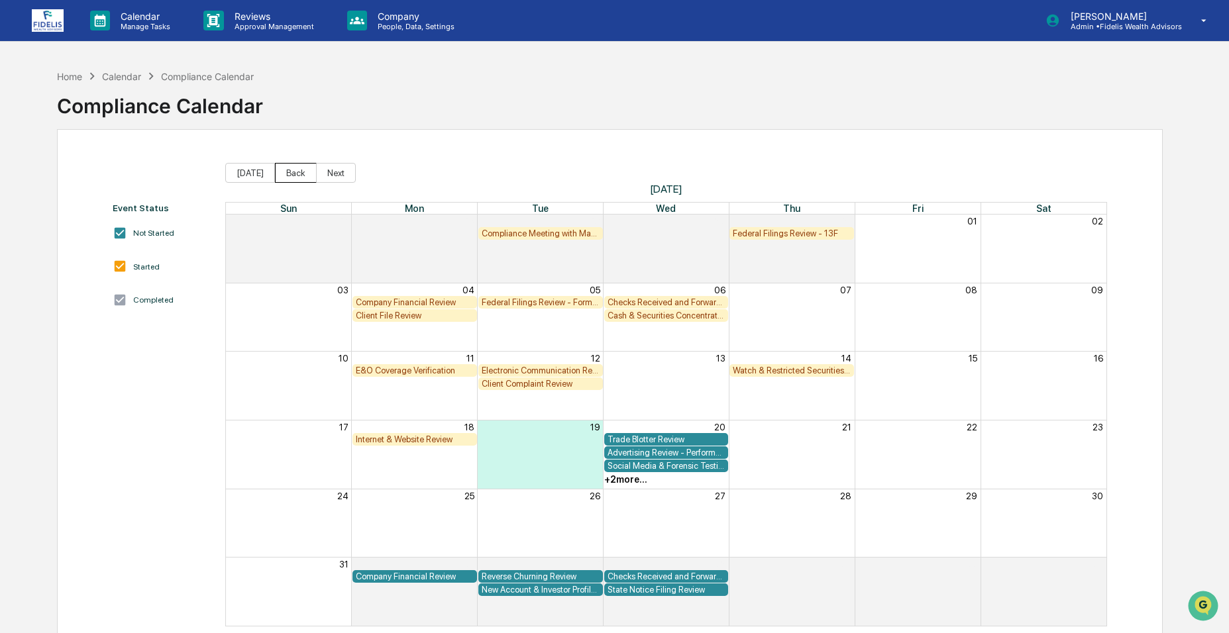
click at [296, 168] on button "Back" at bounding box center [296, 173] width 42 height 20
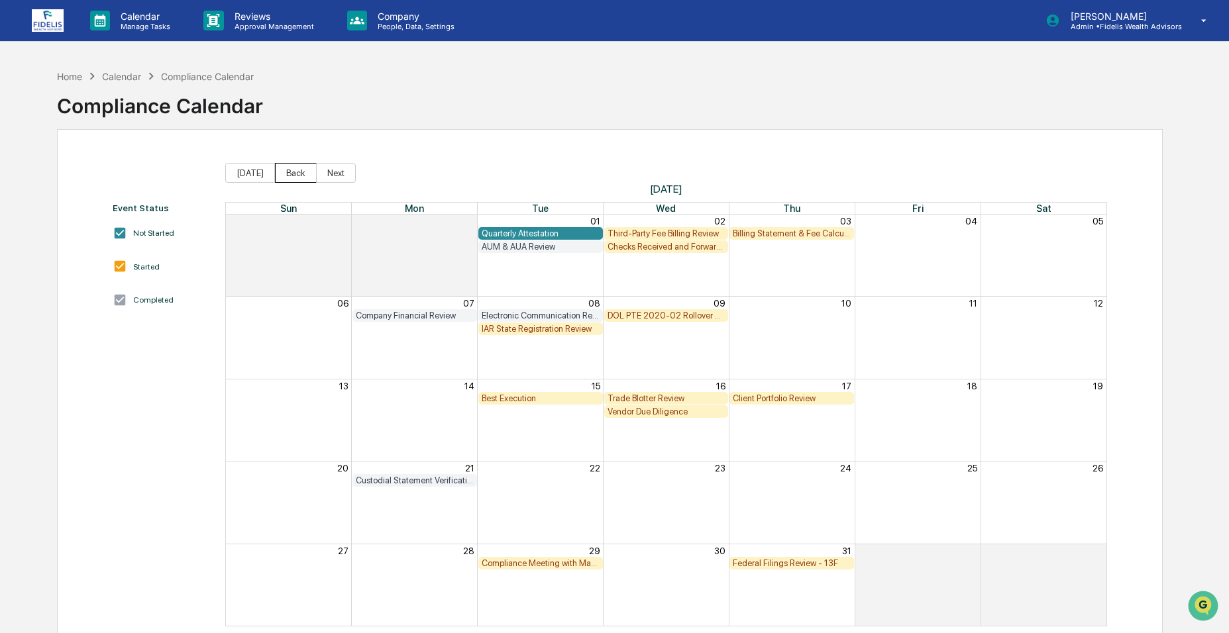
scroll to position [63, 0]
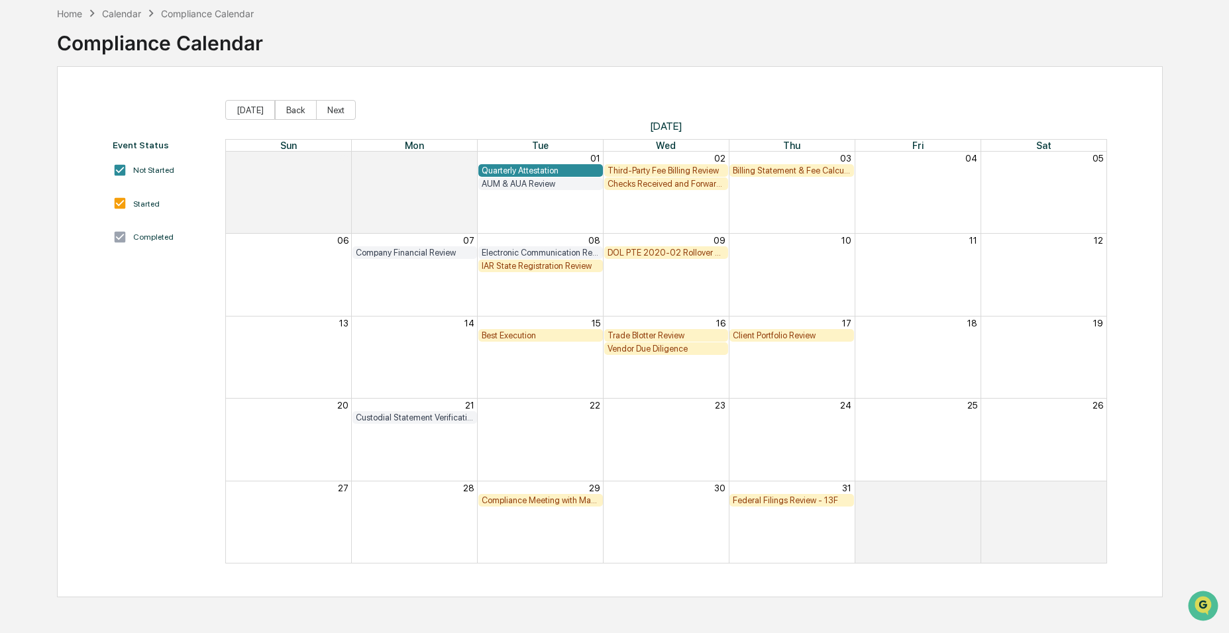
click at [655, 181] on div "Checks Received and Forwarded Log" at bounding box center [666, 184] width 118 height 10
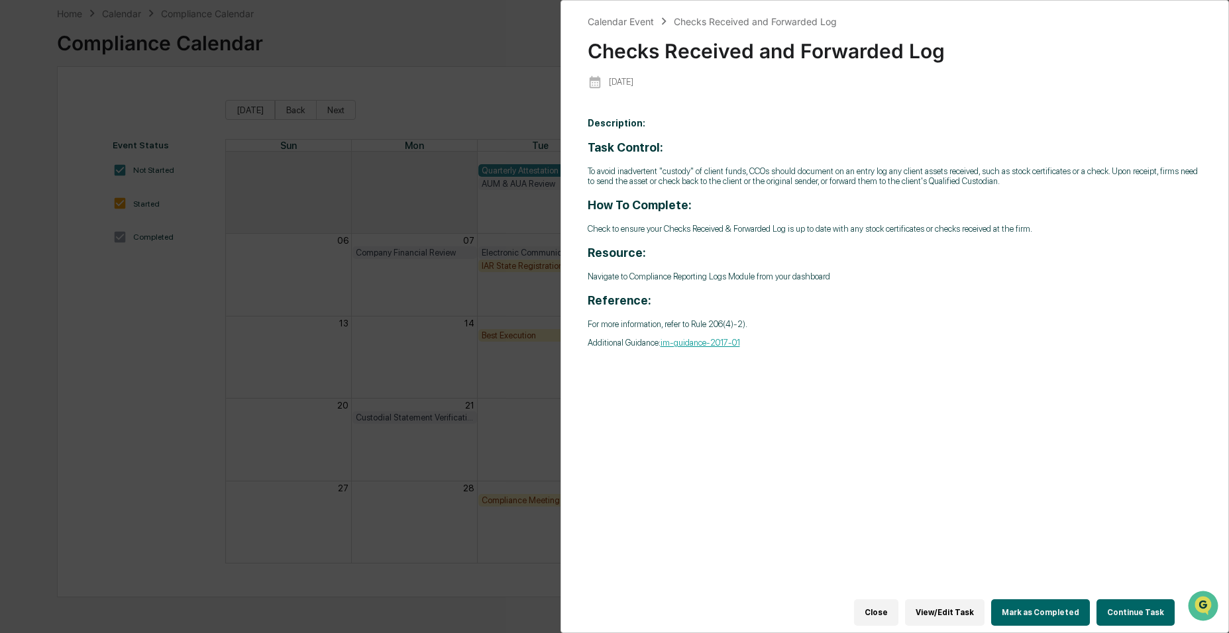
click at [1117, 599] on button "Continue Task" at bounding box center [1135, 612] width 78 height 26
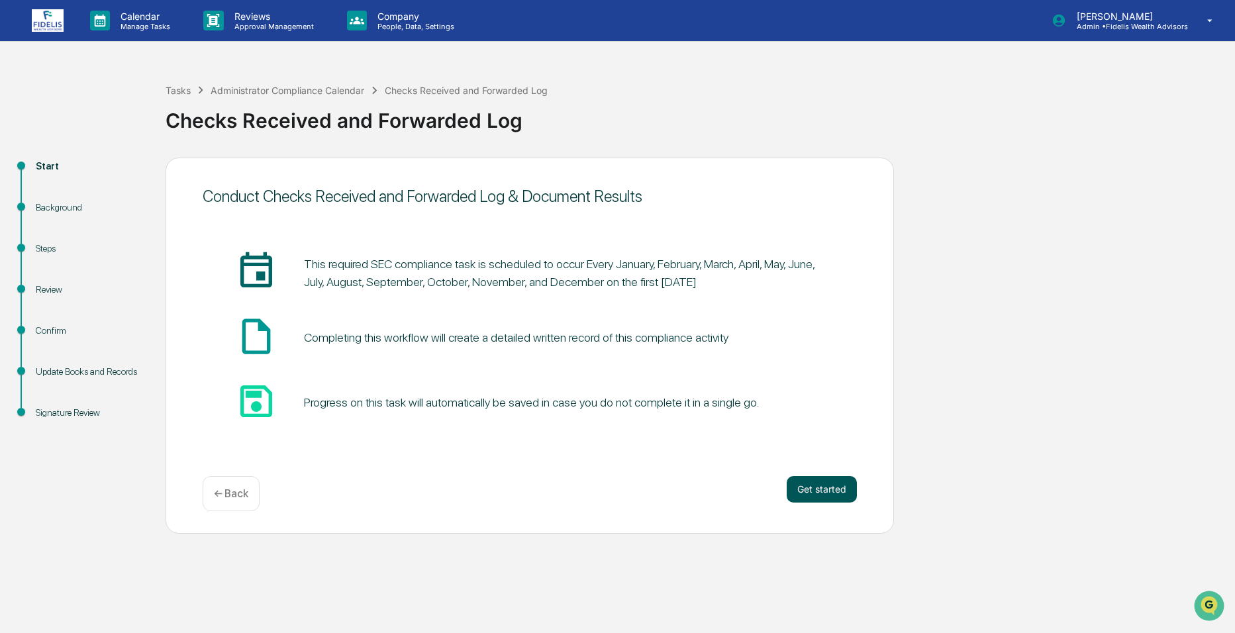
click at [817, 493] on button "Get started" at bounding box center [822, 489] width 70 height 26
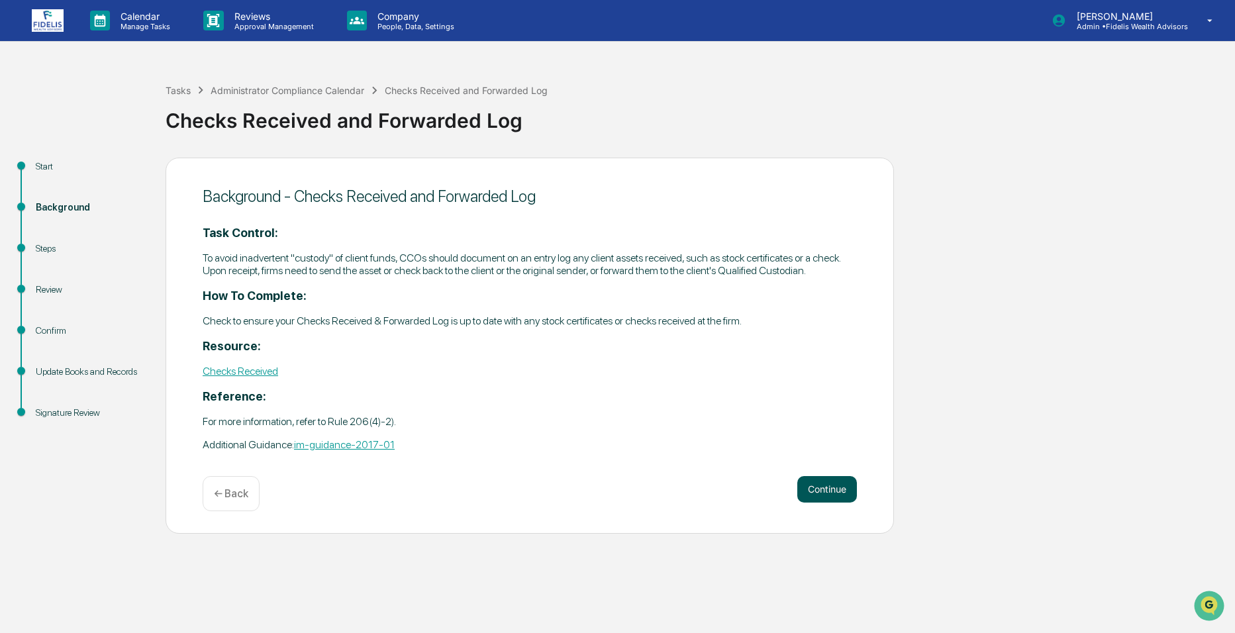
click at [819, 484] on button "Continue" at bounding box center [828, 489] width 60 height 26
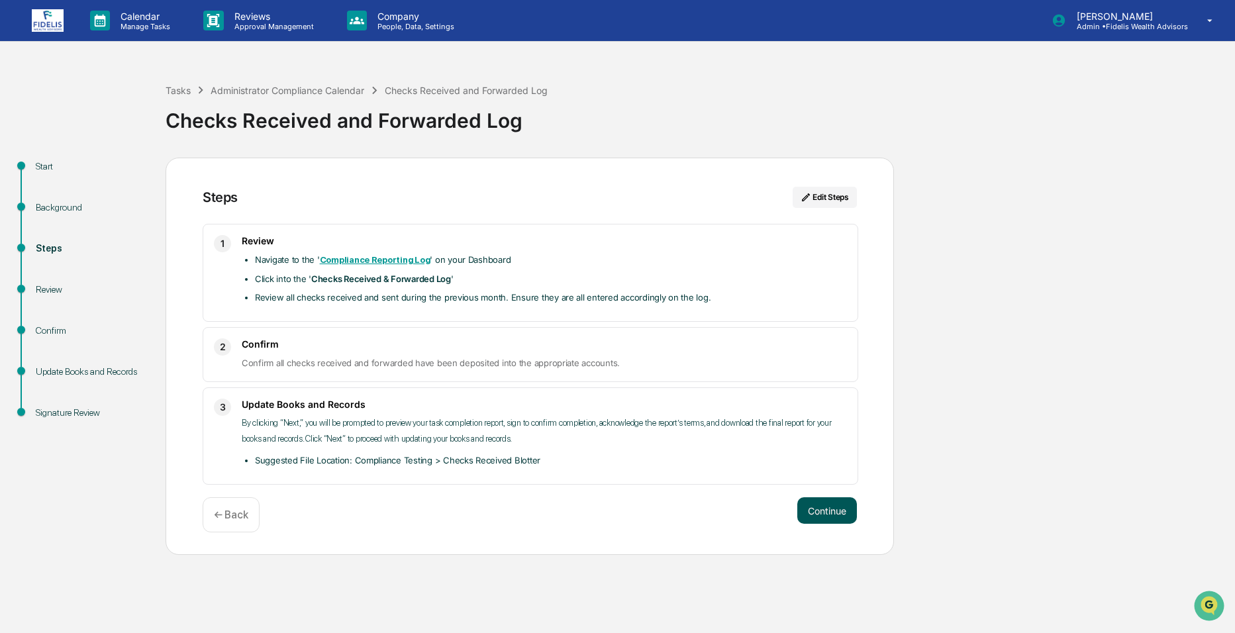
click at [830, 506] on button "Continue" at bounding box center [828, 510] width 60 height 26
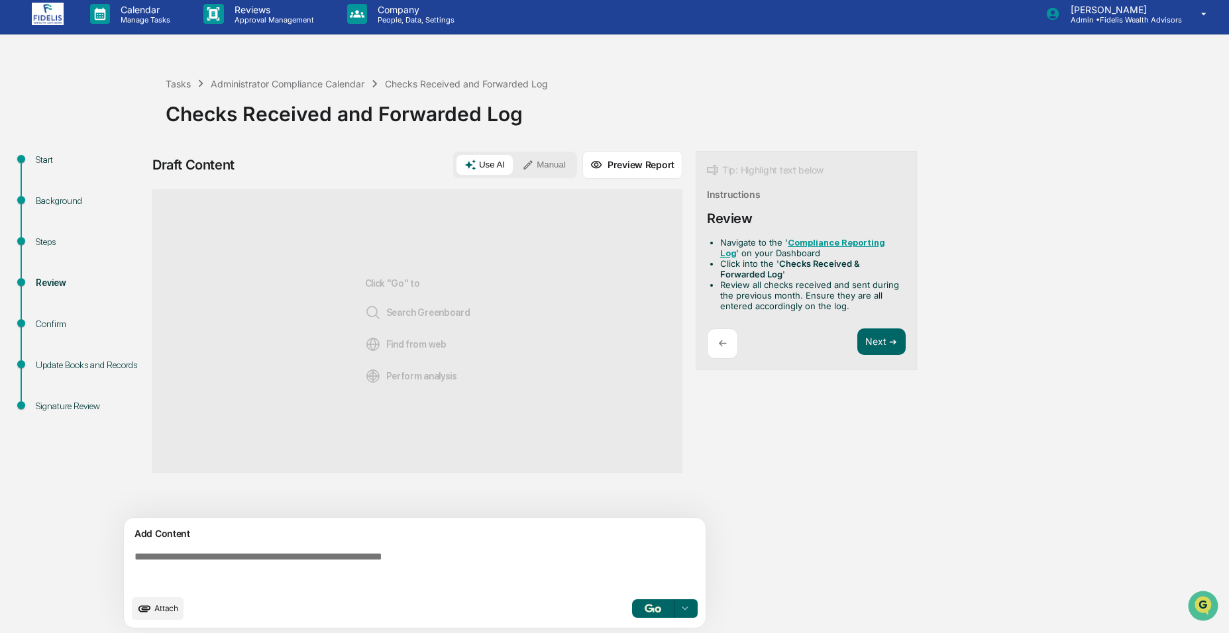
scroll to position [10, 0]
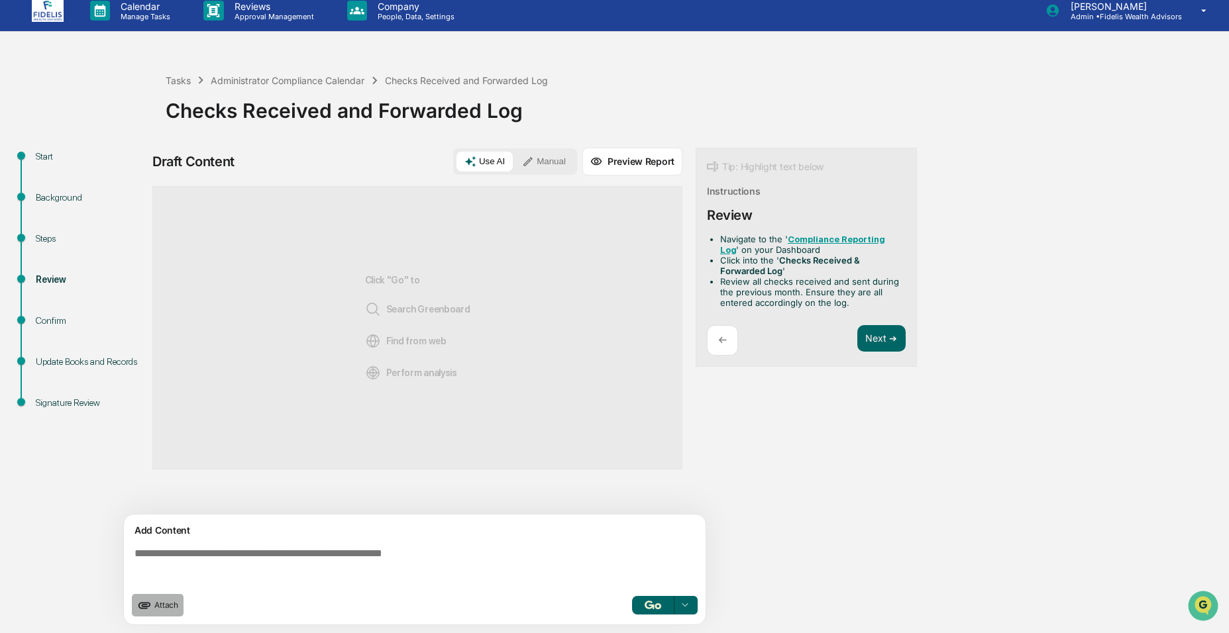
click at [158, 609] on span "Attach" at bounding box center [166, 605] width 24 height 10
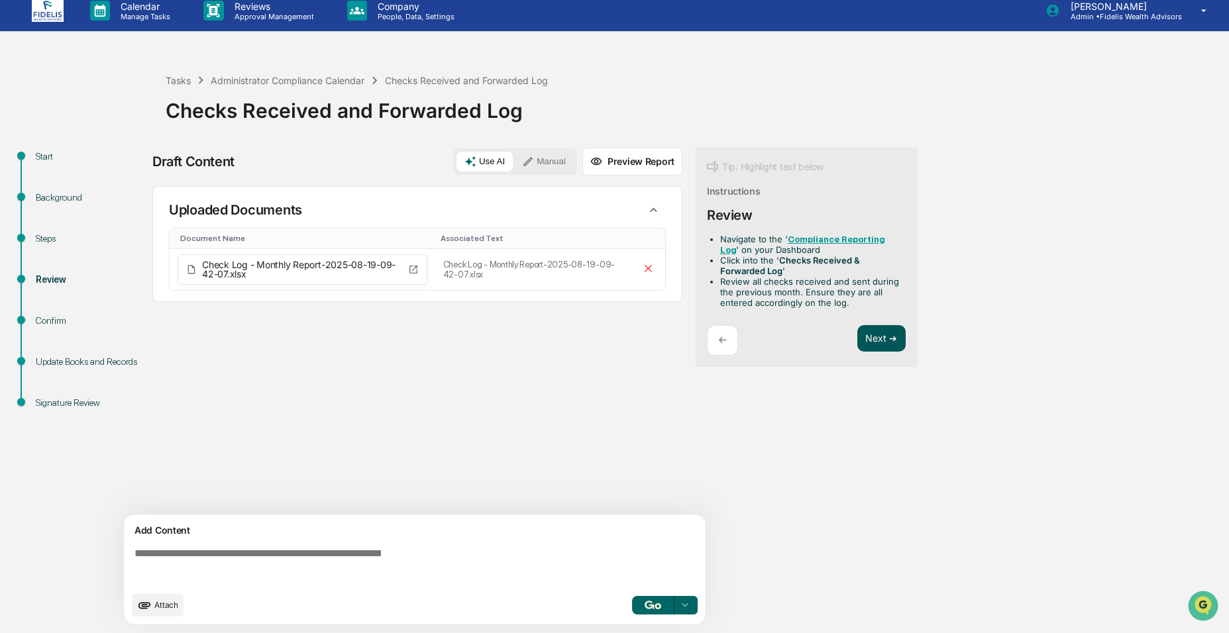
click at [884, 339] on button "Next ➔" at bounding box center [881, 338] width 48 height 27
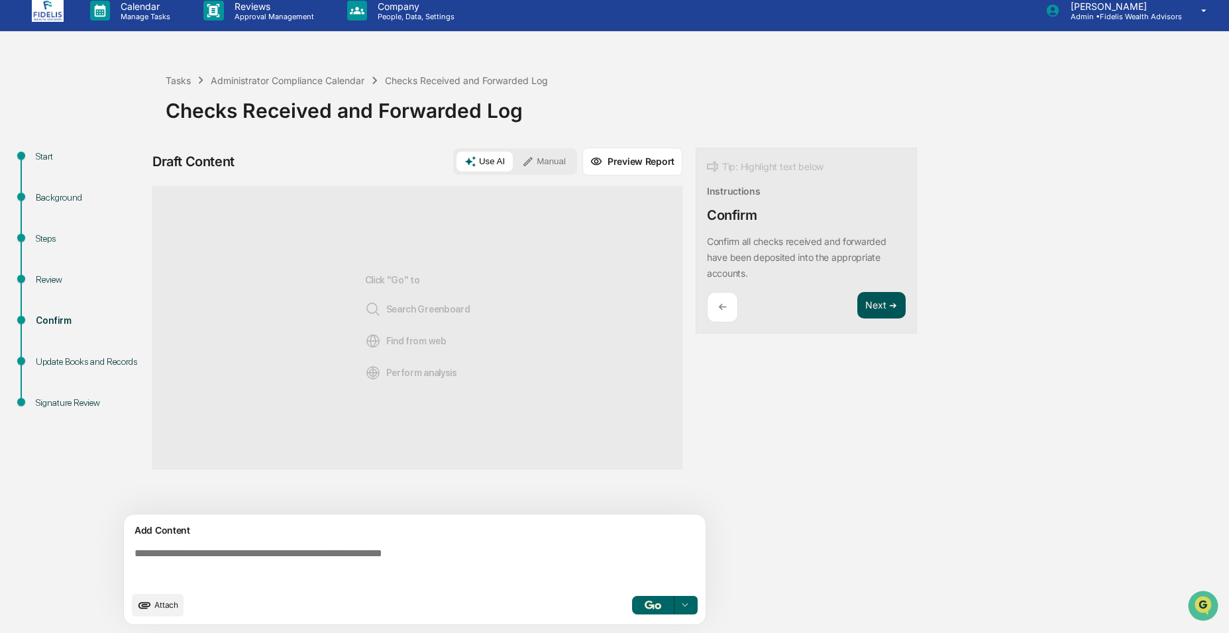
click at [880, 296] on button "Next ➔" at bounding box center [881, 305] width 48 height 27
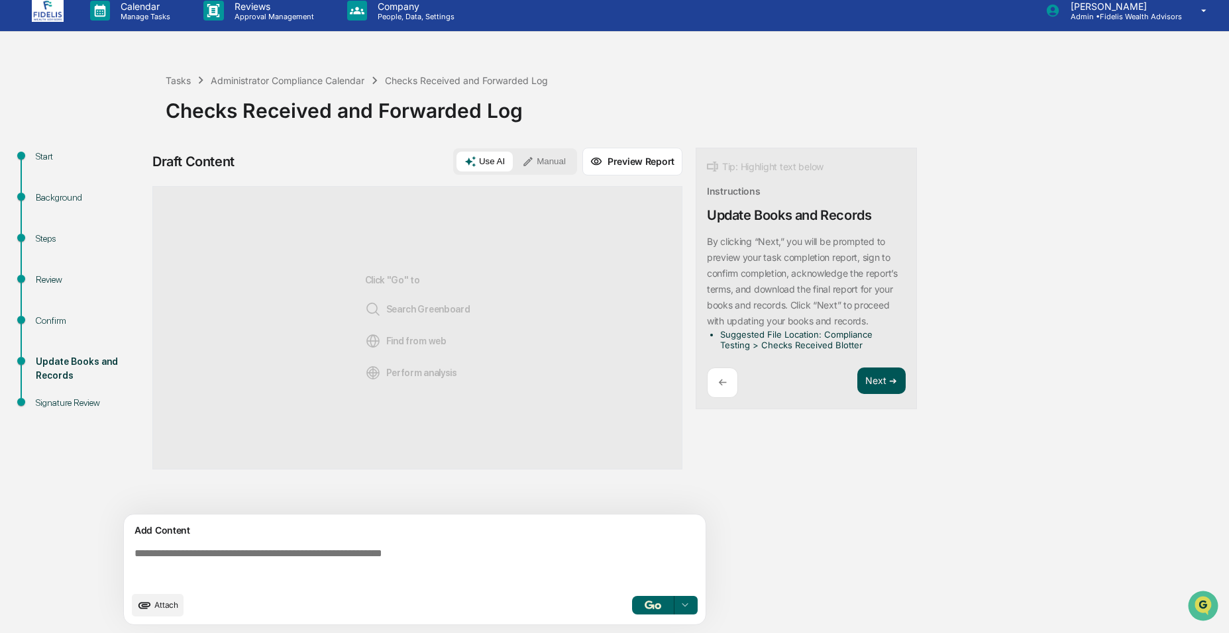
click at [872, 380] on button "Next ➔" at bounding box center [881, 381] width 48 height 27
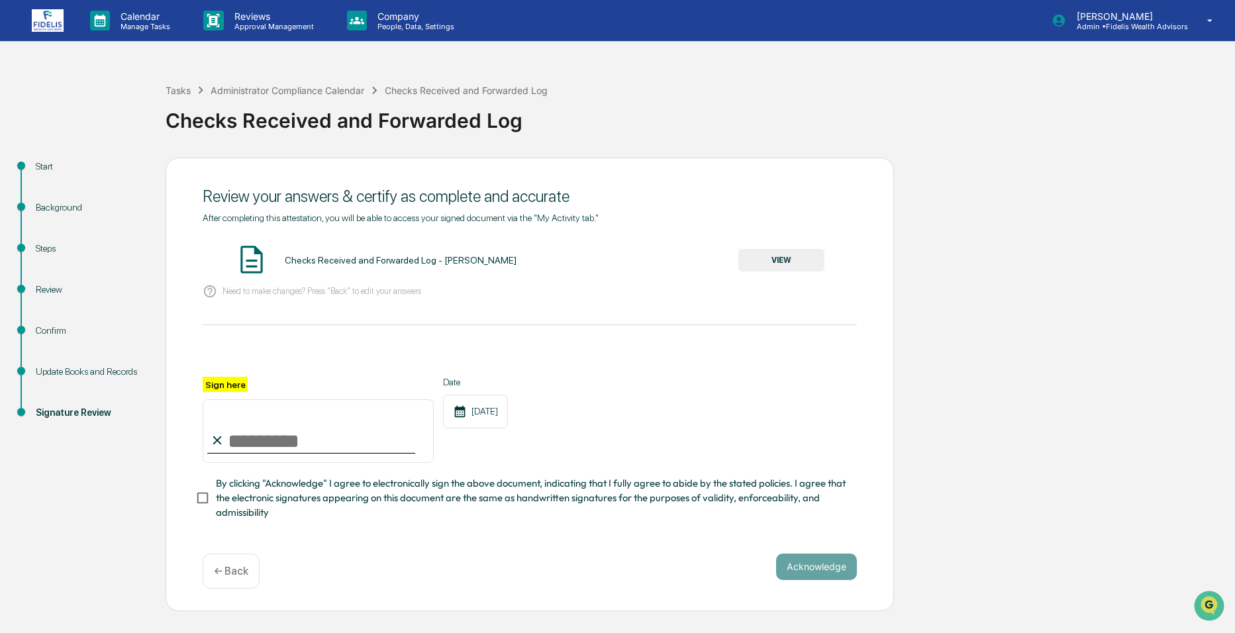
click at [284, 439] on input "Sign here" at bounding box center [318, 431] width 231 height 64
click at [785, 261] on button "VIEW" at bounding box center [782, 260] width 86 height 23
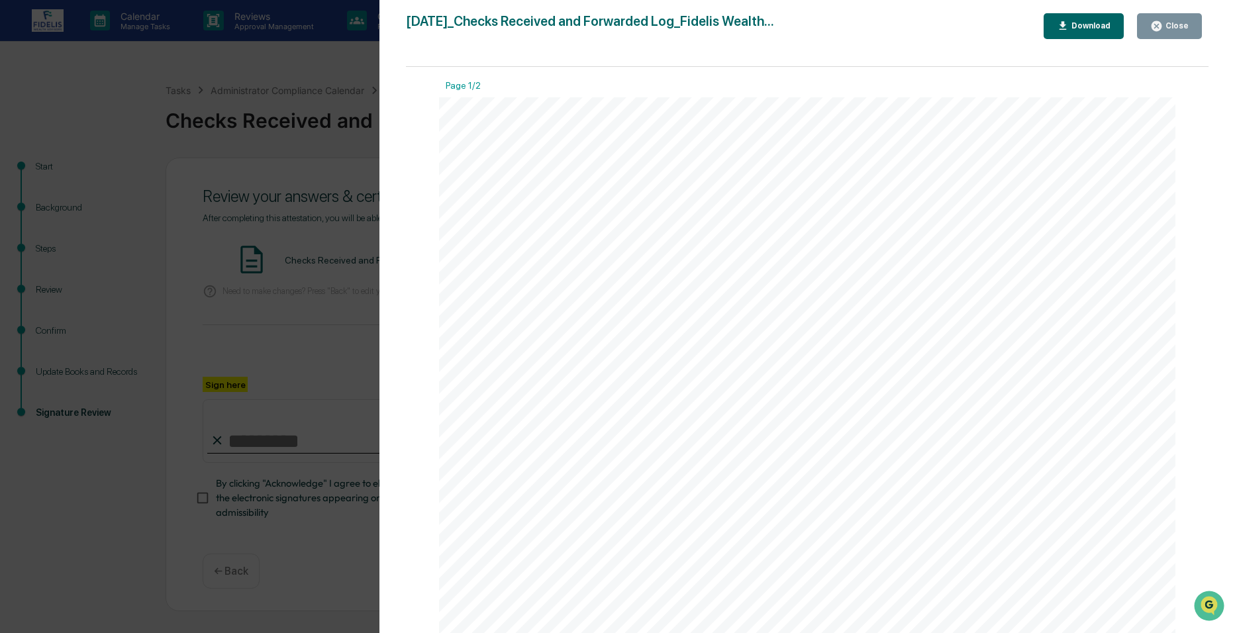
click at [1186, 27] on div "Close" at bounding box center [1176, 25] width 26 height 9
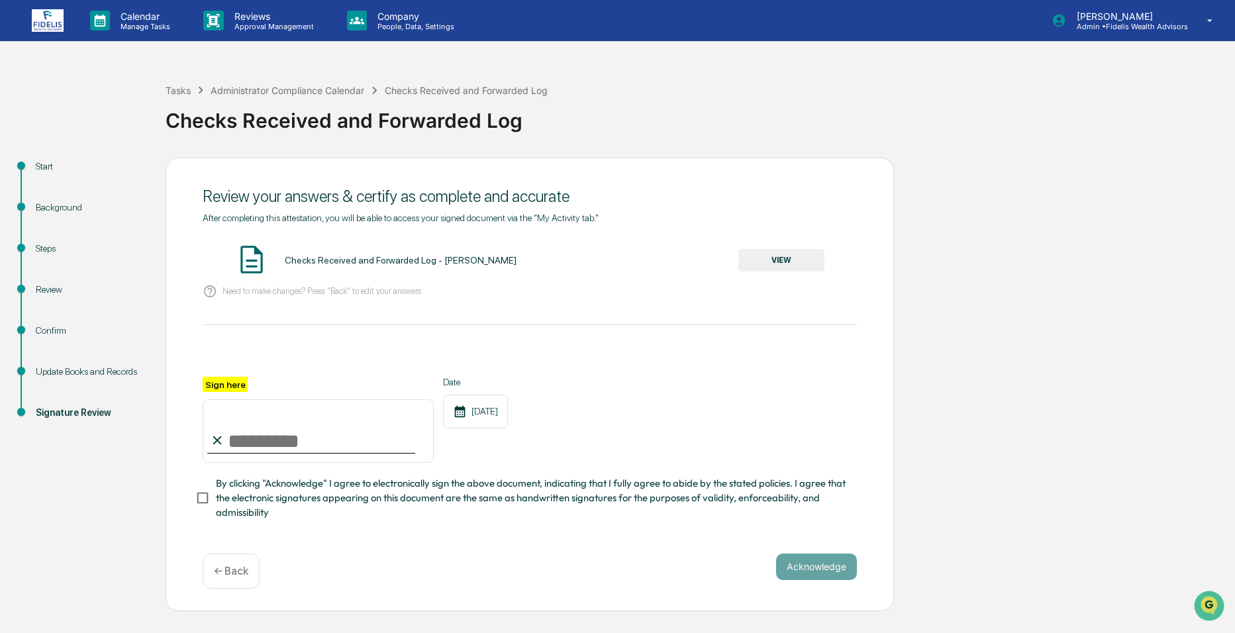
click at [269, 443] on input "Sign here" at bounding box center [318, 431] width 231 height 64
type input "**********"
click at [844, 575] on button "Acknowledge" at bounding box center [816, 567] width 81 height 26
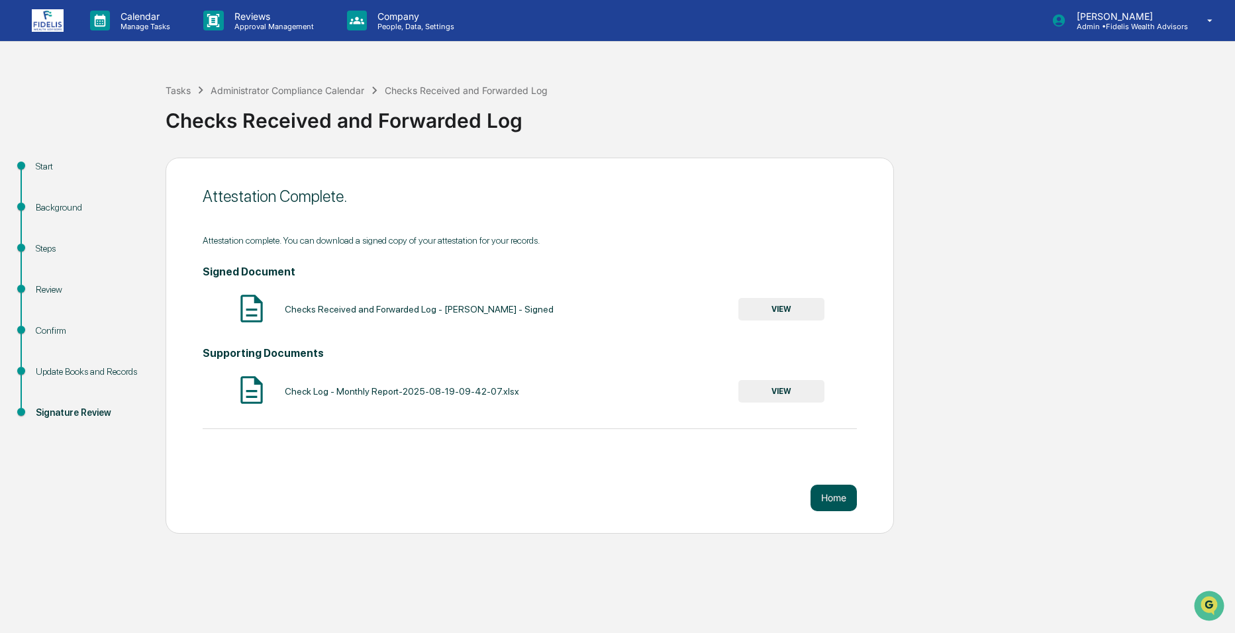
click at [840, 501] on button "Home" at bounding box center [834, 498] width 46 height 26
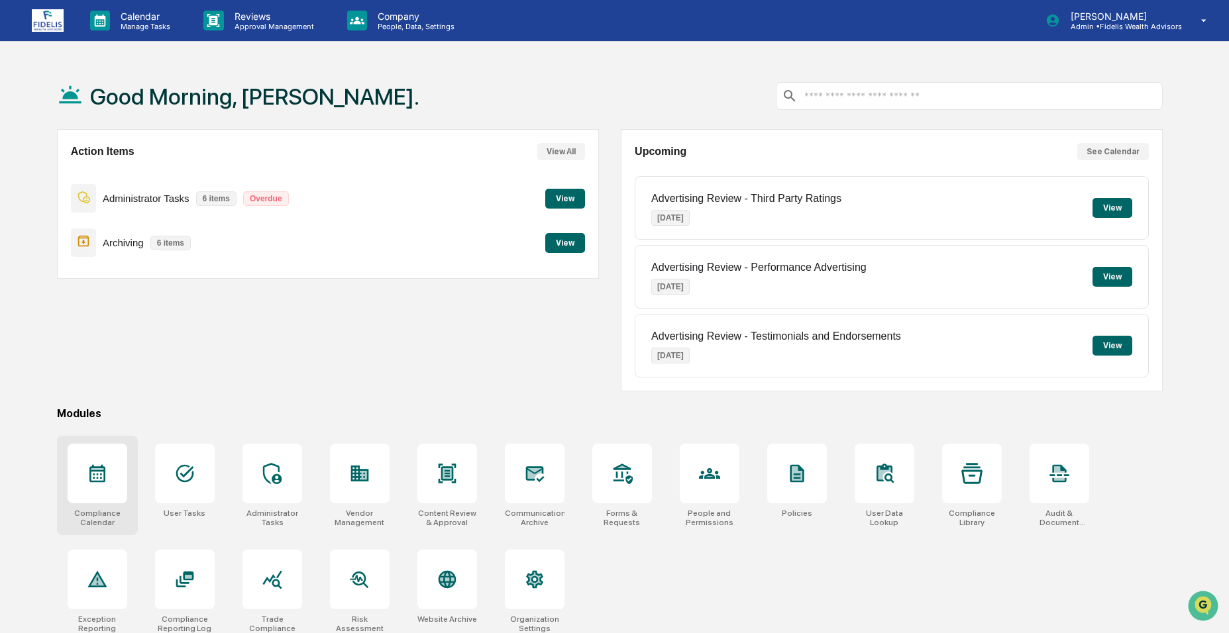
click at [98, 469] on icon at bounding box center [97, 469] width 13 height 2
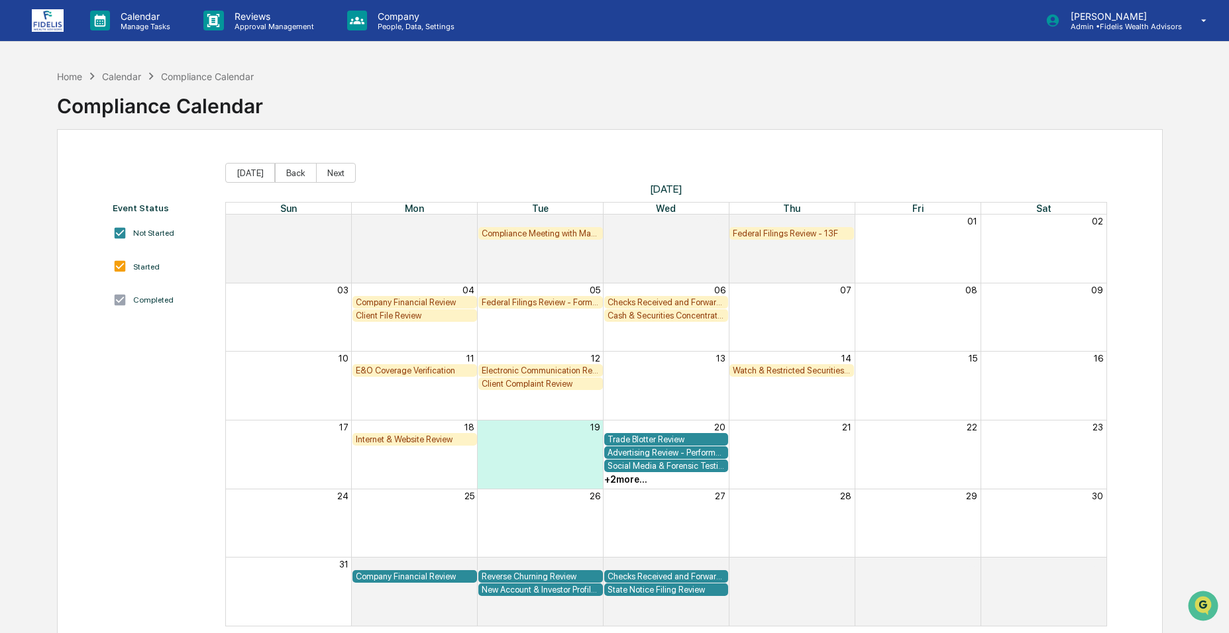
click at [630, 300] on div "Checks Received and Forwarded Log" at bounding box center [666, 302] width 118 height 10
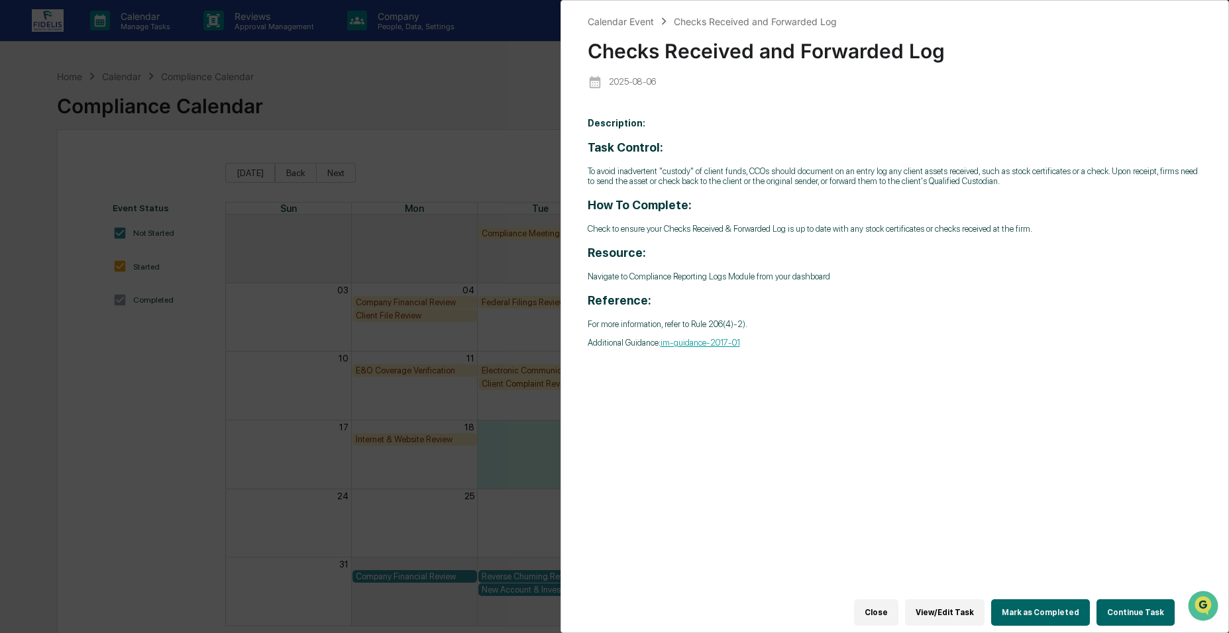
click at [1143, 604] on button "Continue Task" at bounding box center [1135, 612] width 78 height 26
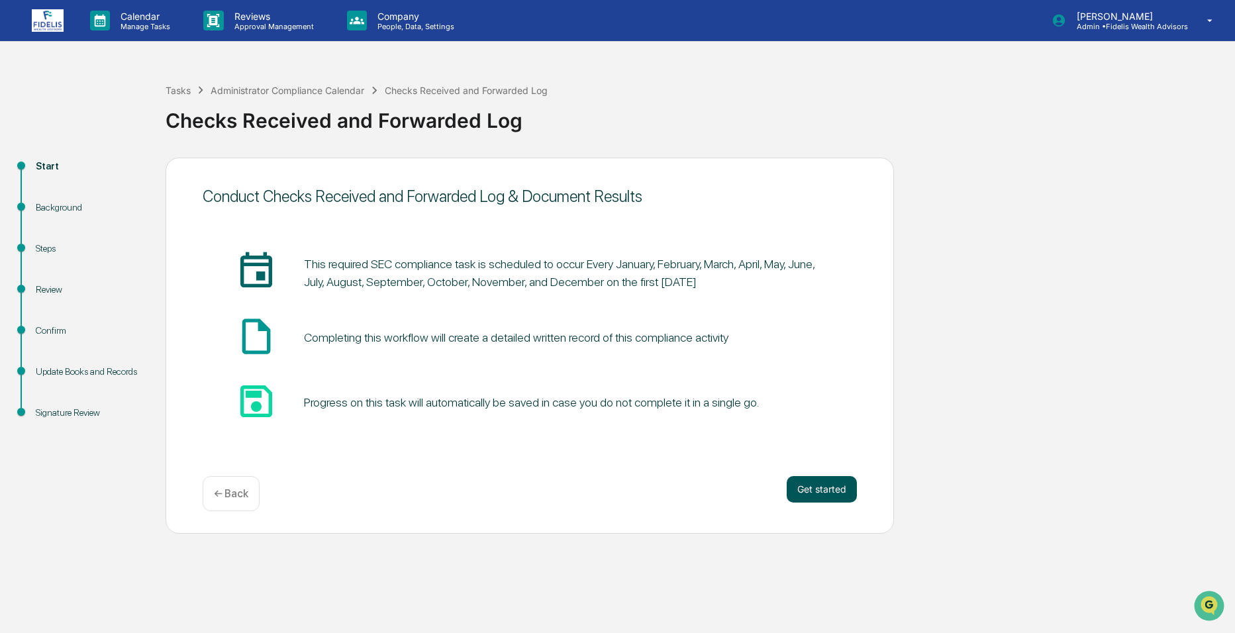
click at [843, 497] on button "Get started" at bounding box center [822, 489] width 70 height 26
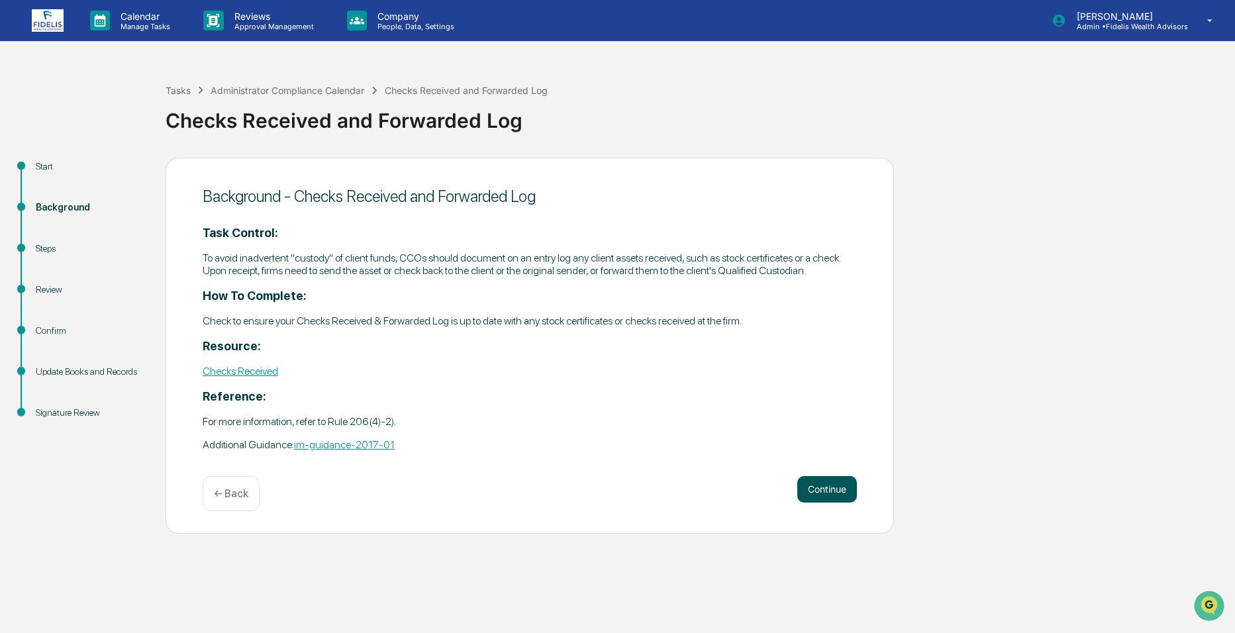
click at [829, 485] on button "Continue" at bounding box center [828, 489] width 60 height 26
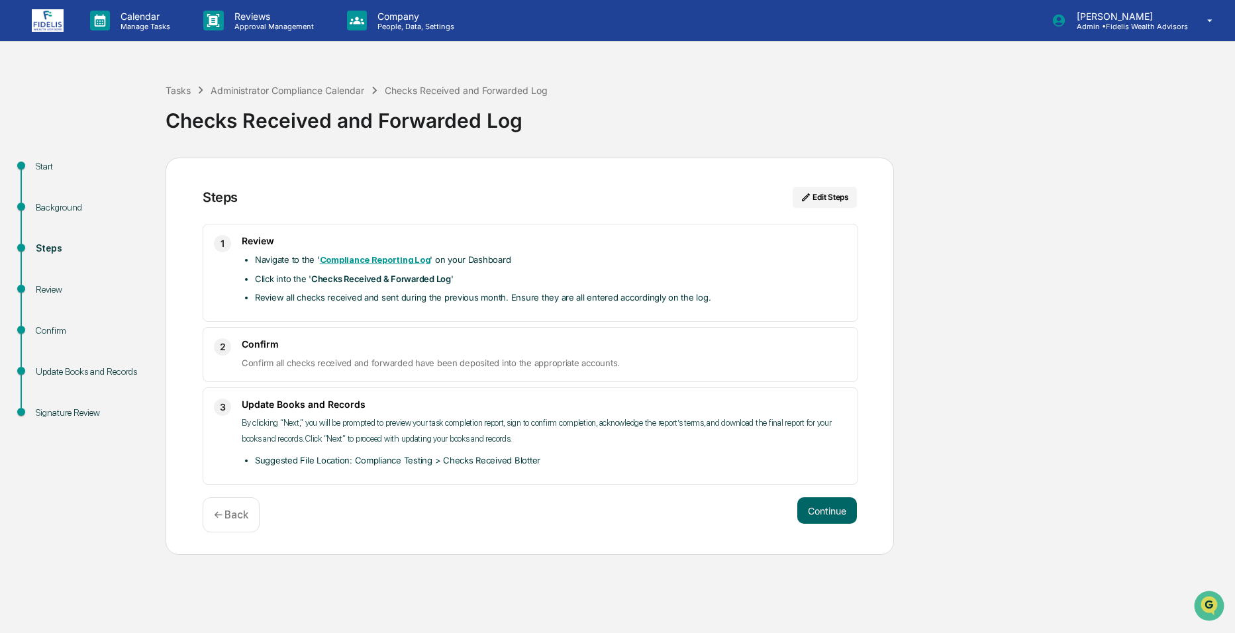
click at [816, 490] on div "Steps Edit Steps 1 Review Navigate to the ' Compliance Reporting Log ' on your …" at bounding box center [530, 357] width 729 height 398
click at [819, 502] on button "Continue" at bounding box center [828, 510] width 60 height 26
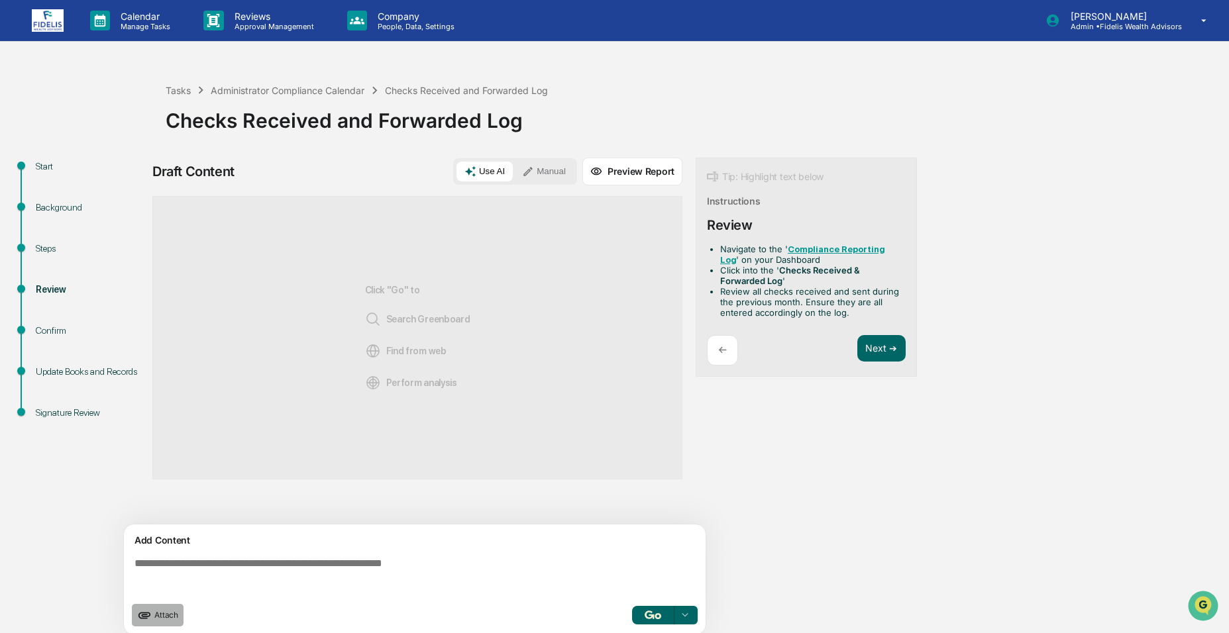
click at [155, 615] on span "Attach" at bounding box center [166, 615] width 24 height 10
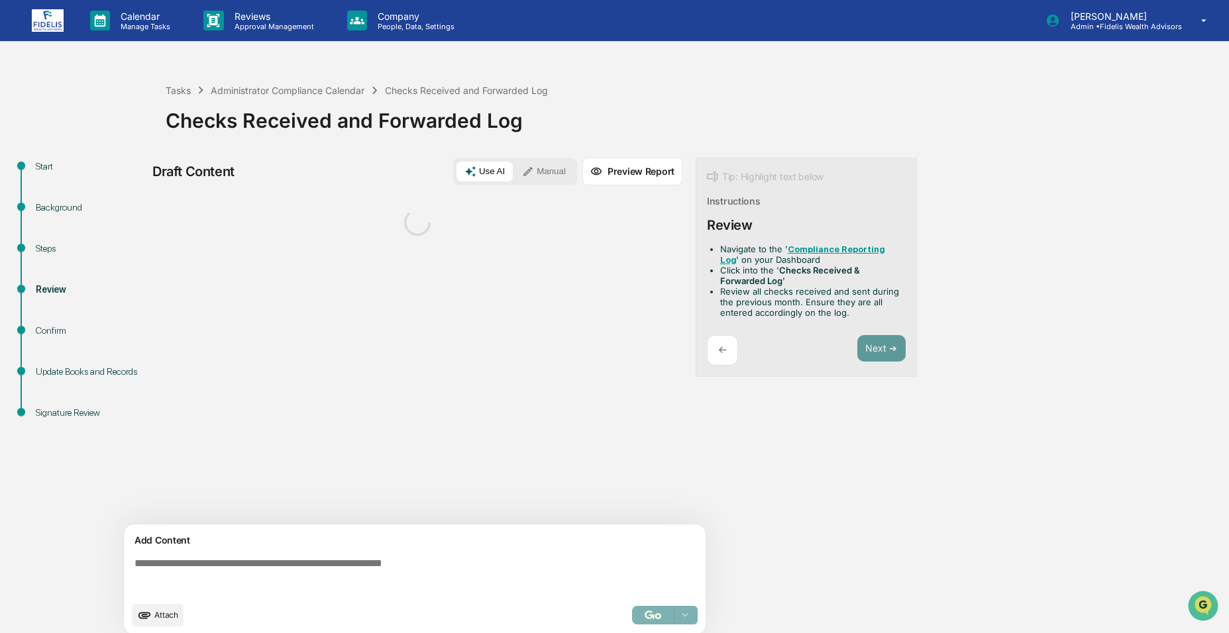
scroll to position [10, 0]
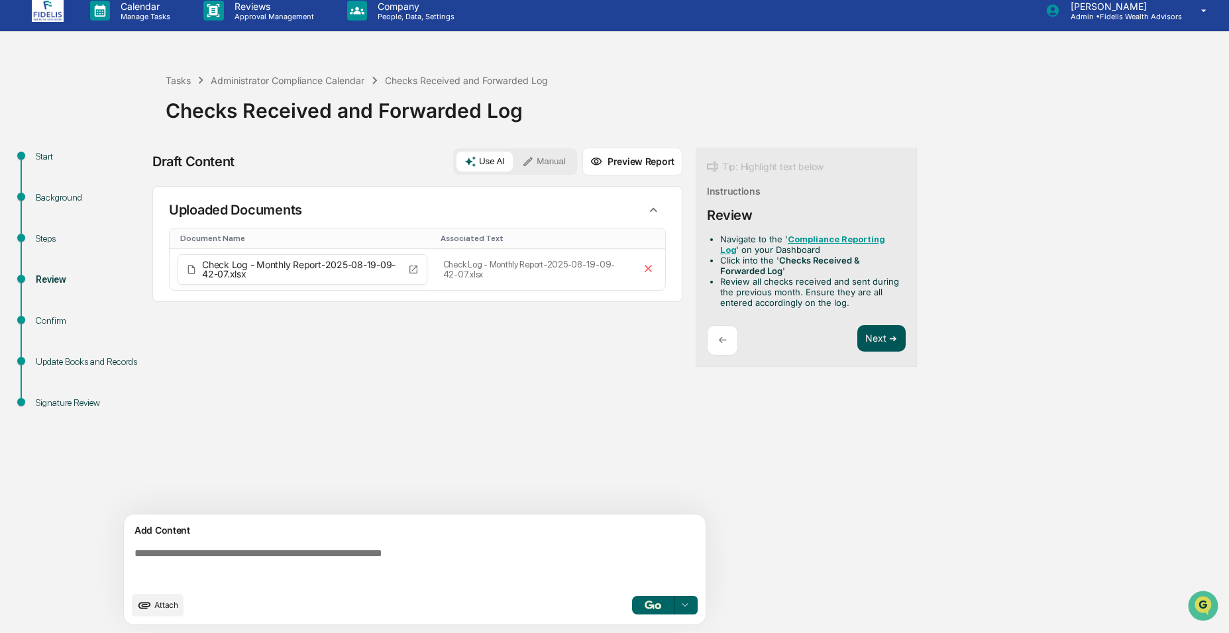
click at [859, 343] on button "Next ➔" at bounding box center [881, 338] width 48 height 27
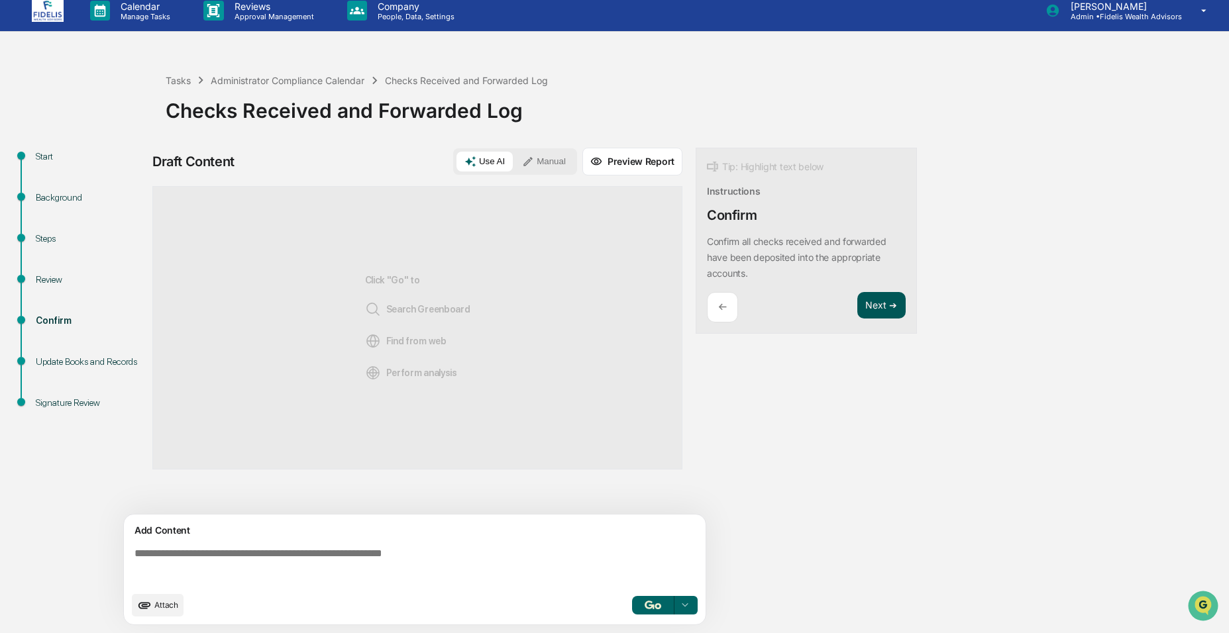
click at [881, 309] on button "Next ➔" at bounding box center [881, 305] width 48 height 27
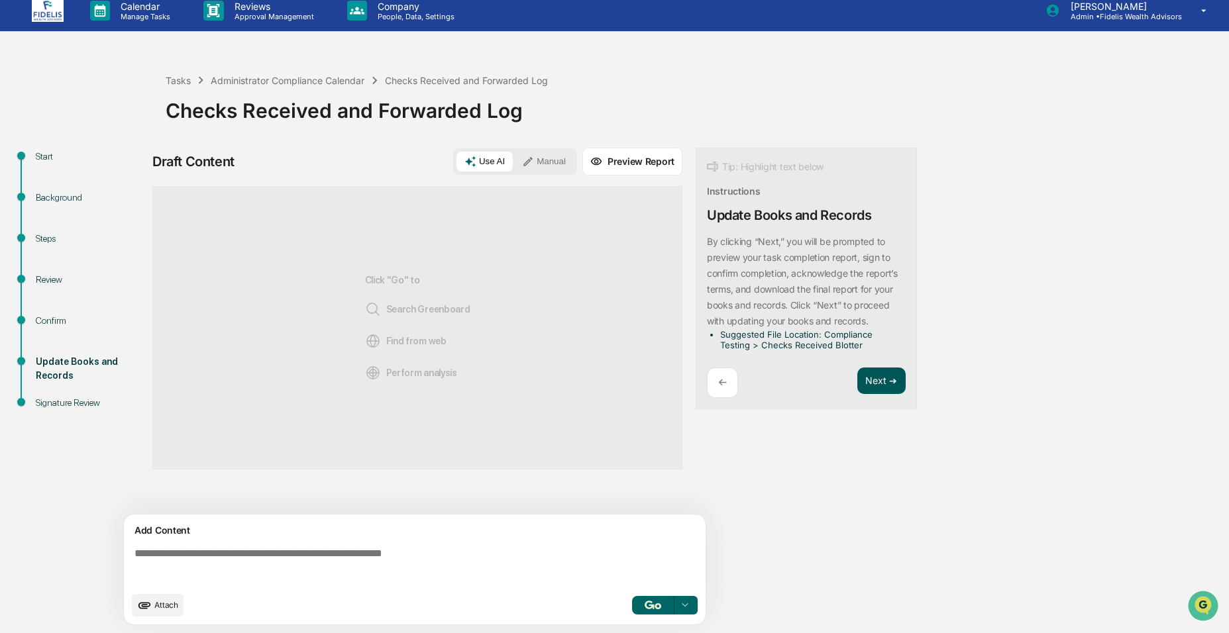
click at [886, 380] on button "Next ➔" at bounding box center [881, 381] width 48 height 27
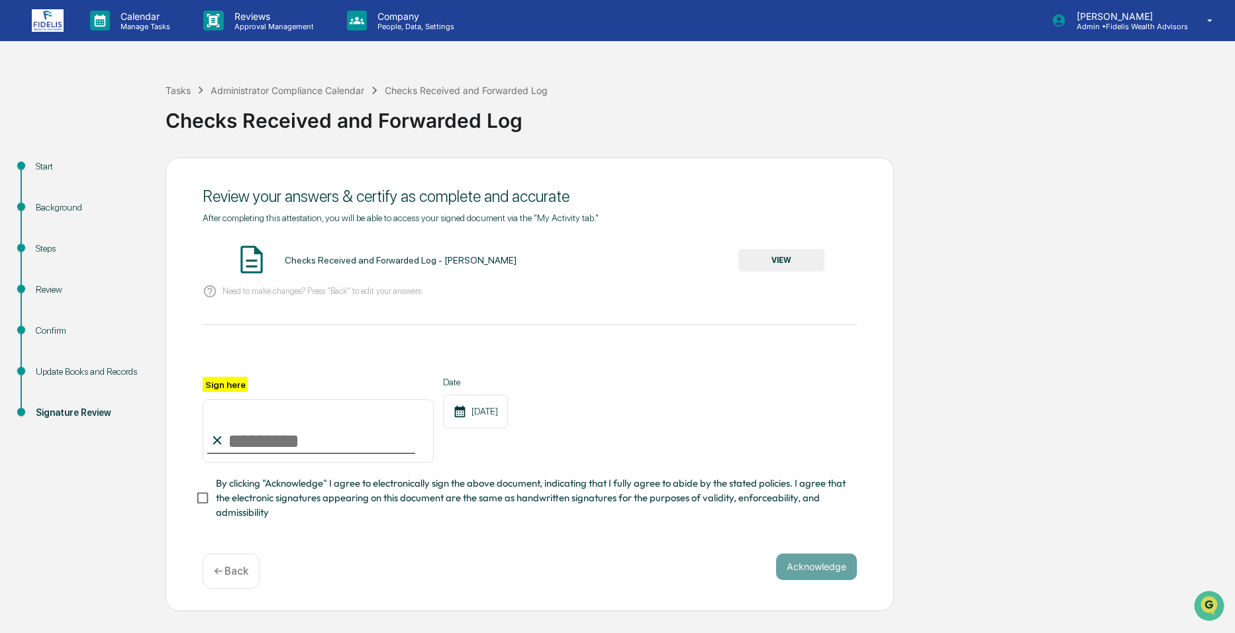
click at [766, 264] on button "VIEW" at bounding box center [782, 260] width 86 height 23
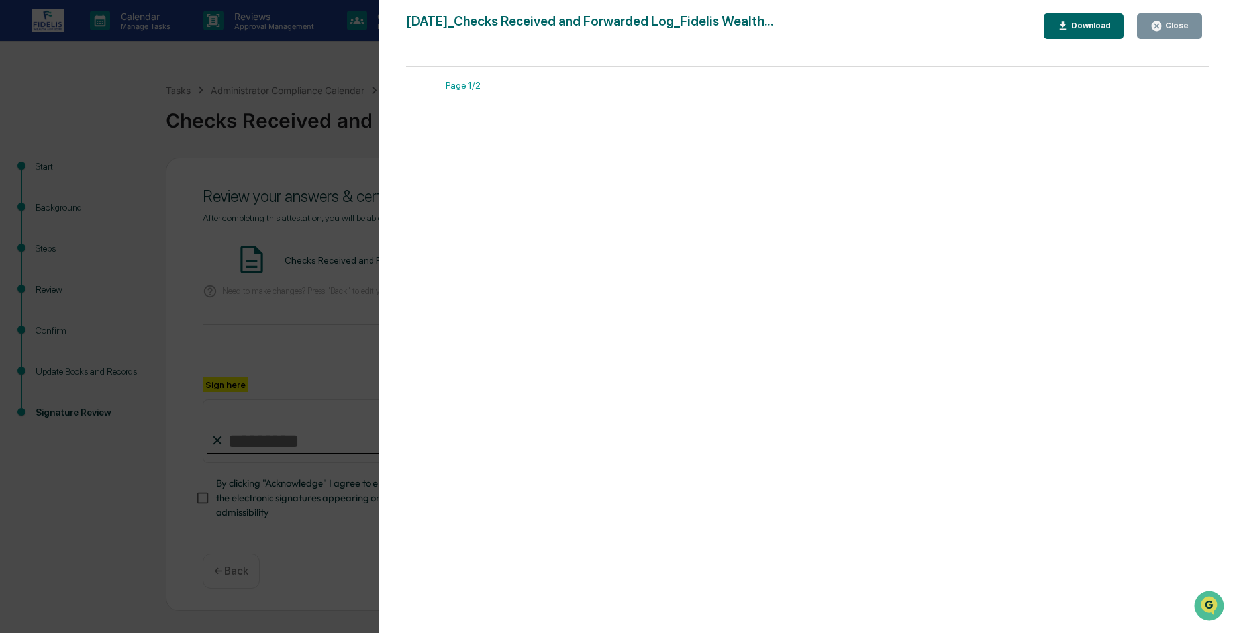
click at [1180, 30] on div "Close" at bounding box center [1176, 25] width 26 height 9
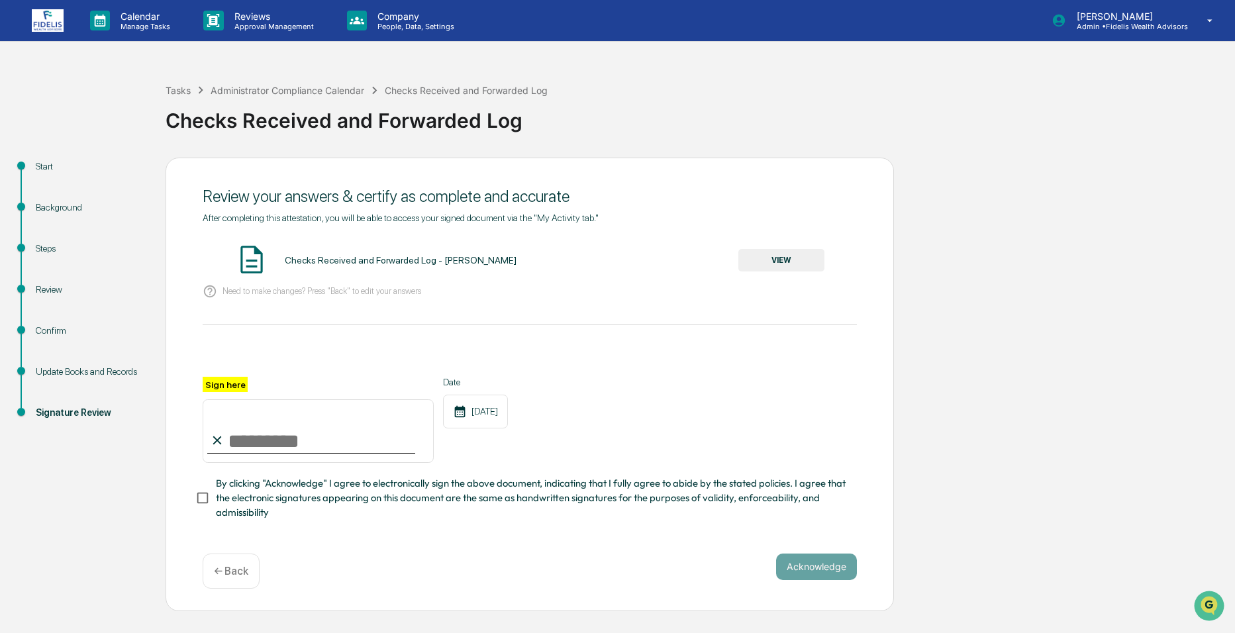
click at [259, 442] on input "Sign here" at bounding box center [318, 431] width 231 height 64
type input "**********"
click at [805, 577] on button "Acknowledge" at bounding box center [816, 567] width 81 height 26
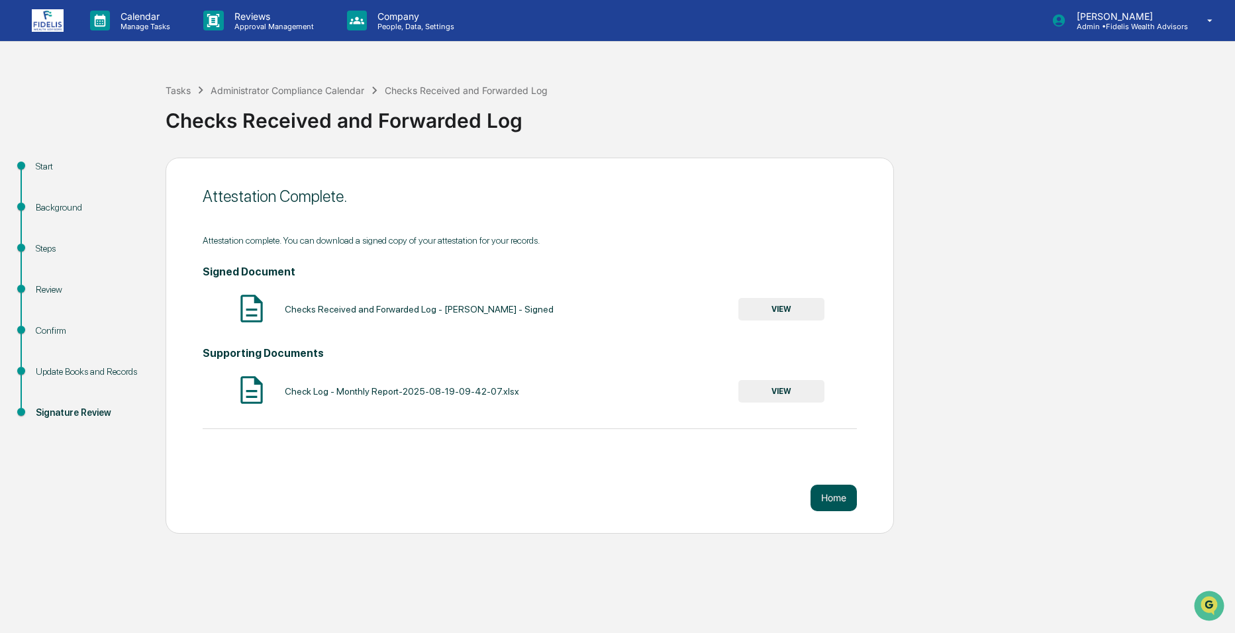
click at [834, 497] on button "Home" at bounding box center [834, 498] width 46 height 26
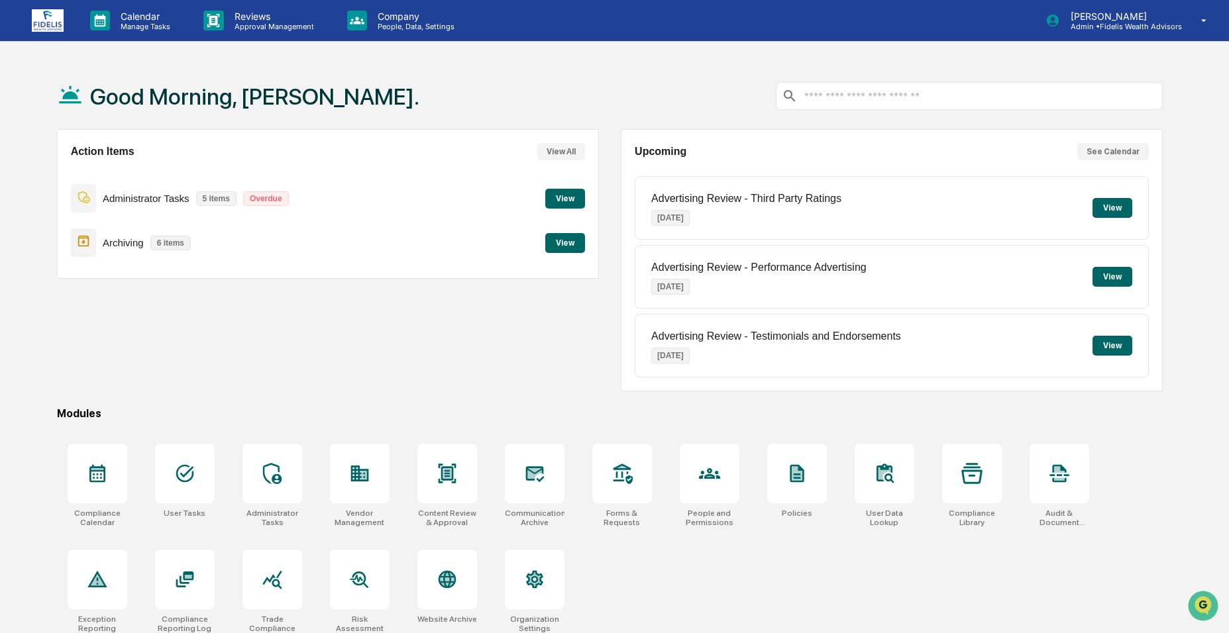
click at [560, 246] on button "View" at bounding box center [565, 243] width 40 height 20
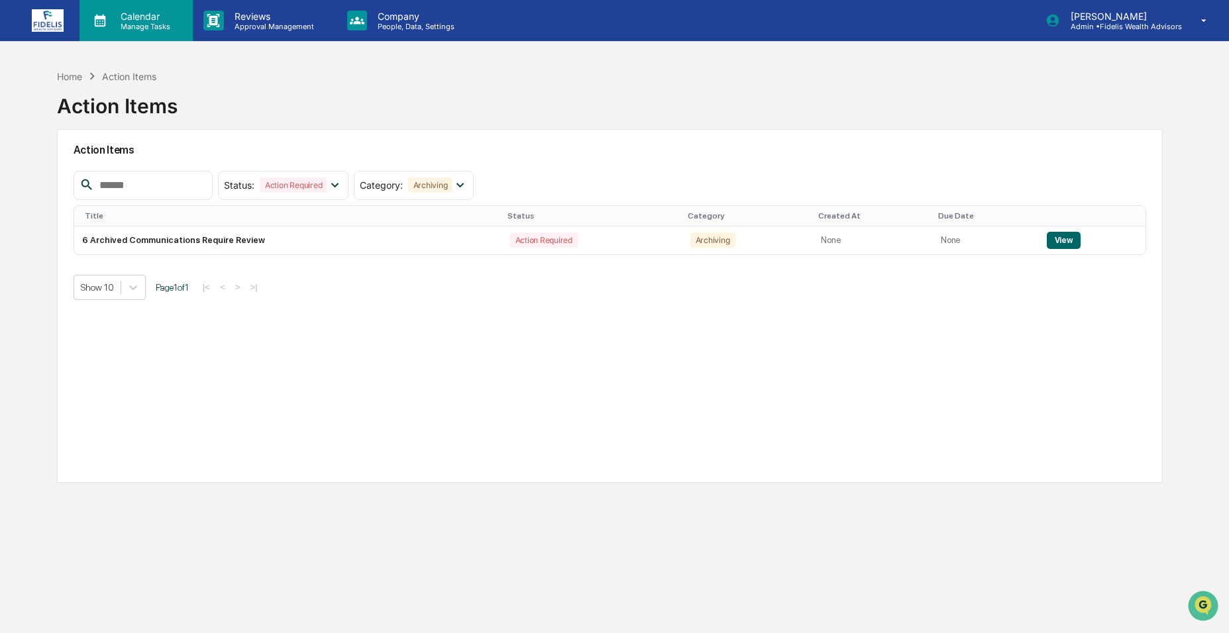
click at [144, 25] on p "Manage Tasks" at bounding box center [143, 26] width 67 height 9
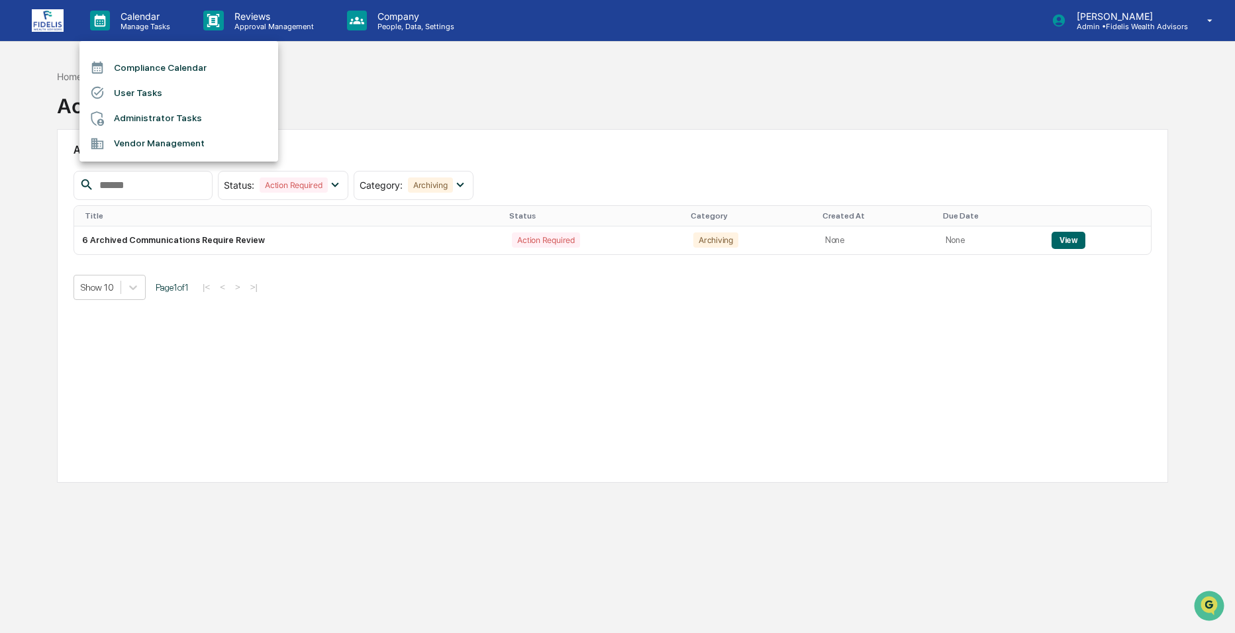
click at [145, 64] on li "Compliance Calendar" at bounding box center [178, 67] width 199 height 25
